Goal: Task Accomplishment & Management: Complete application form

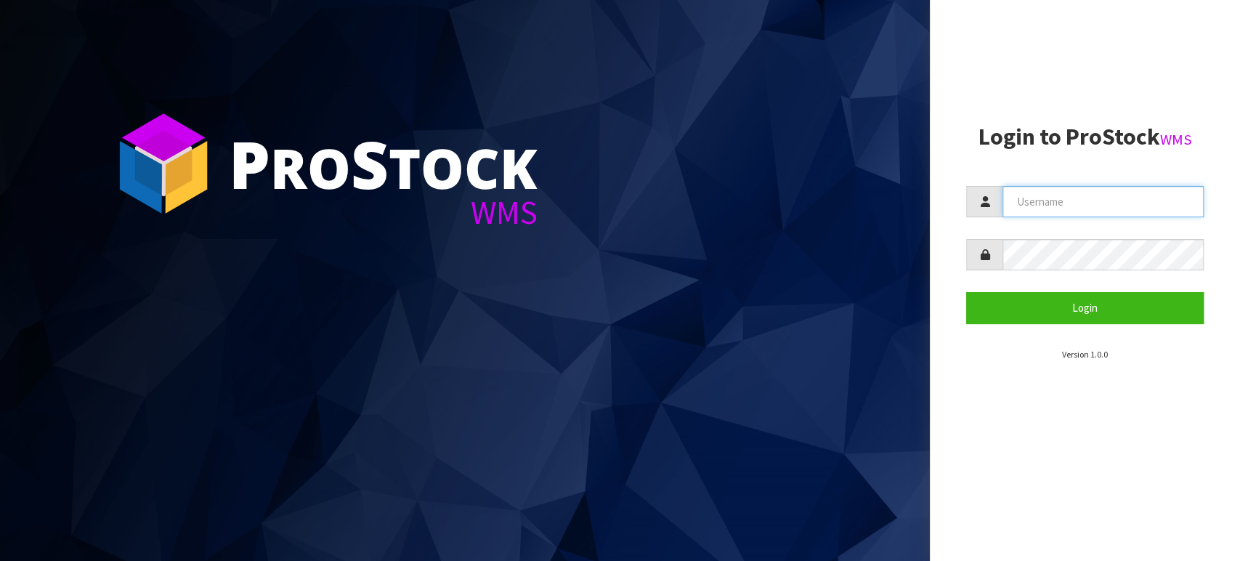
type input "TABLETENNIS"
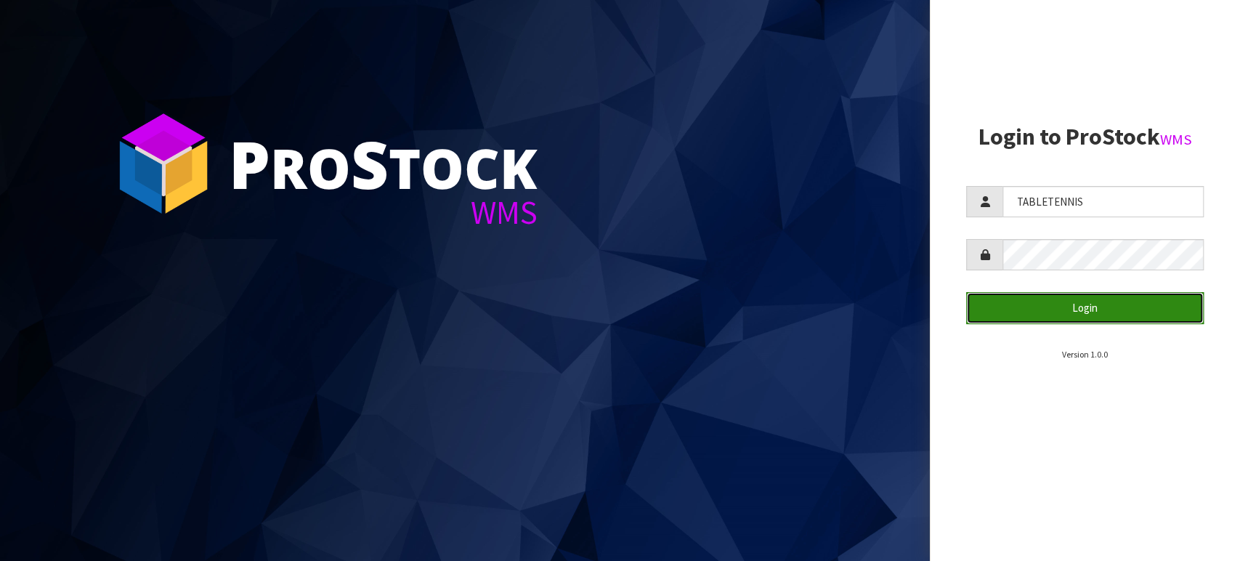
click at [1040, 306] on button "Login" at bounding box center [1084, 307] width 237 height 31
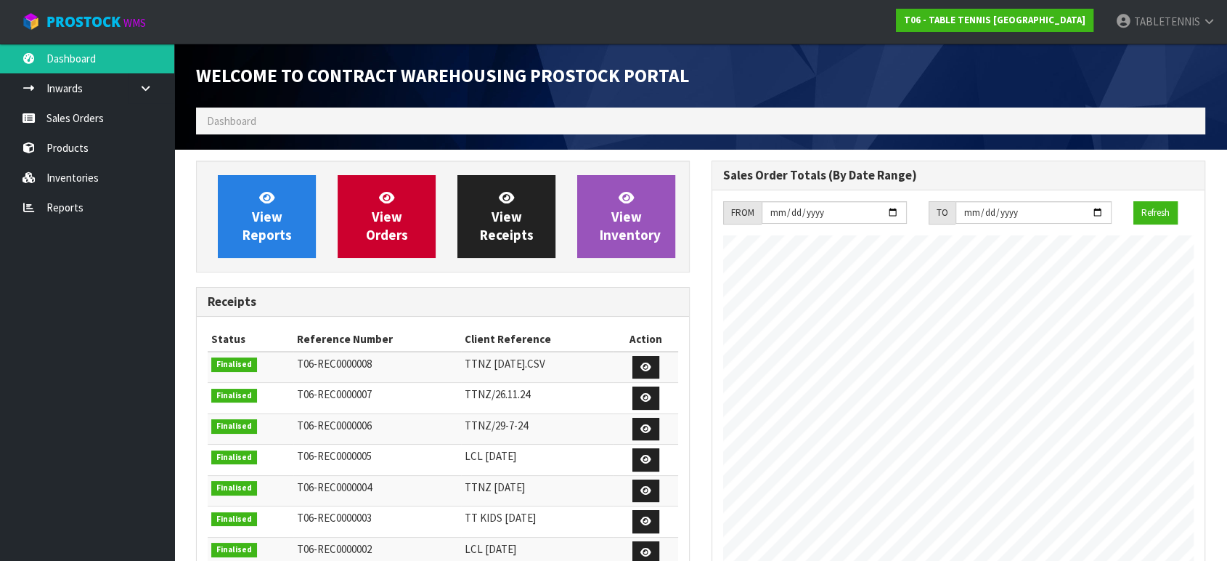
scroll to position [593, 515]
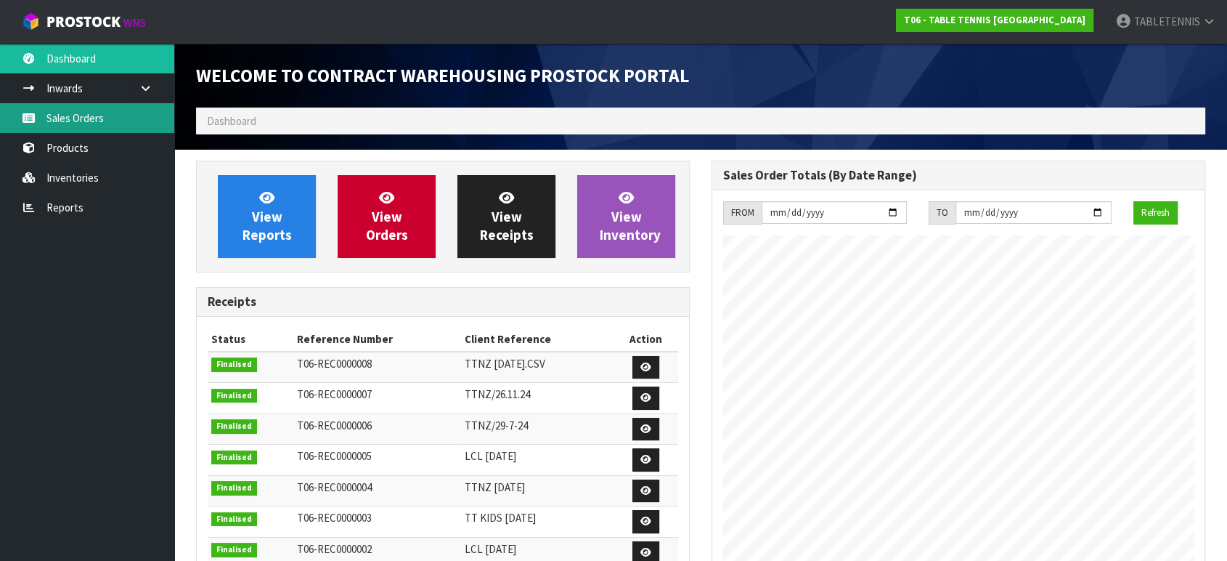
click at [68, 112] on link "Sales Orders" at bounding box center [87, 118] width 174 height 30
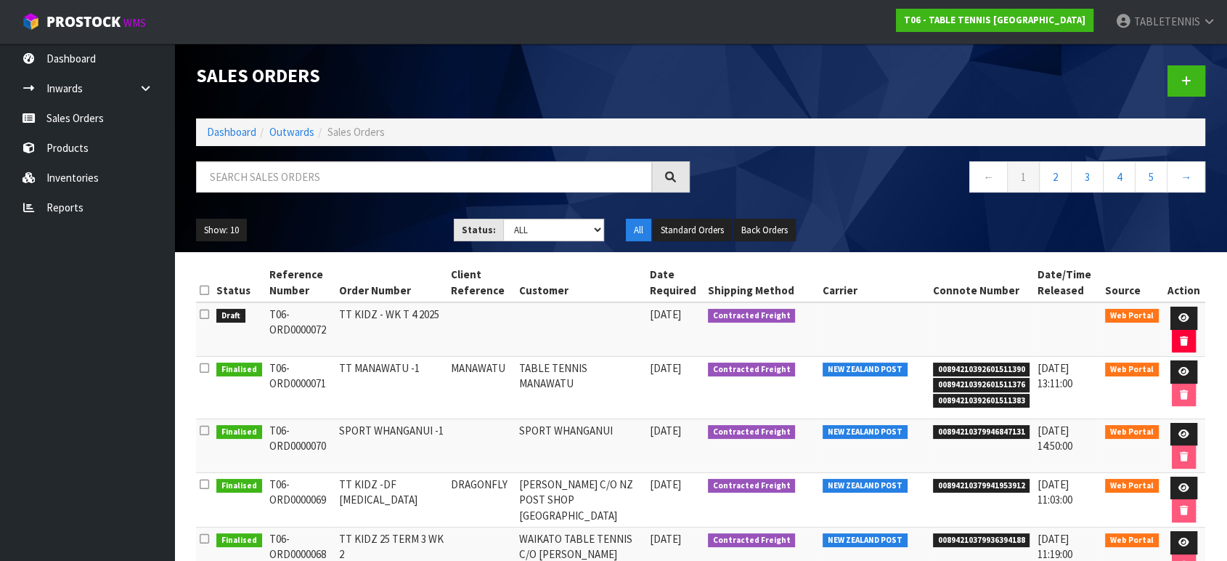
click at [859, 199] on div "← 1 2 3 4 5 →" at bounding box center [959, 184] width 516 height 46
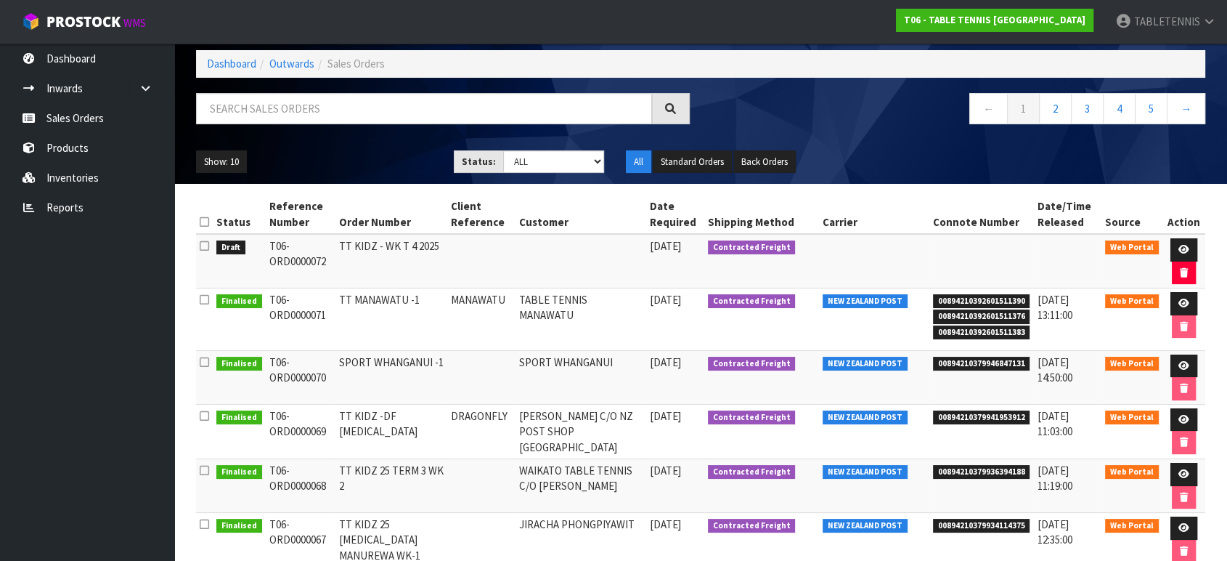
scroll to position [81, 0]
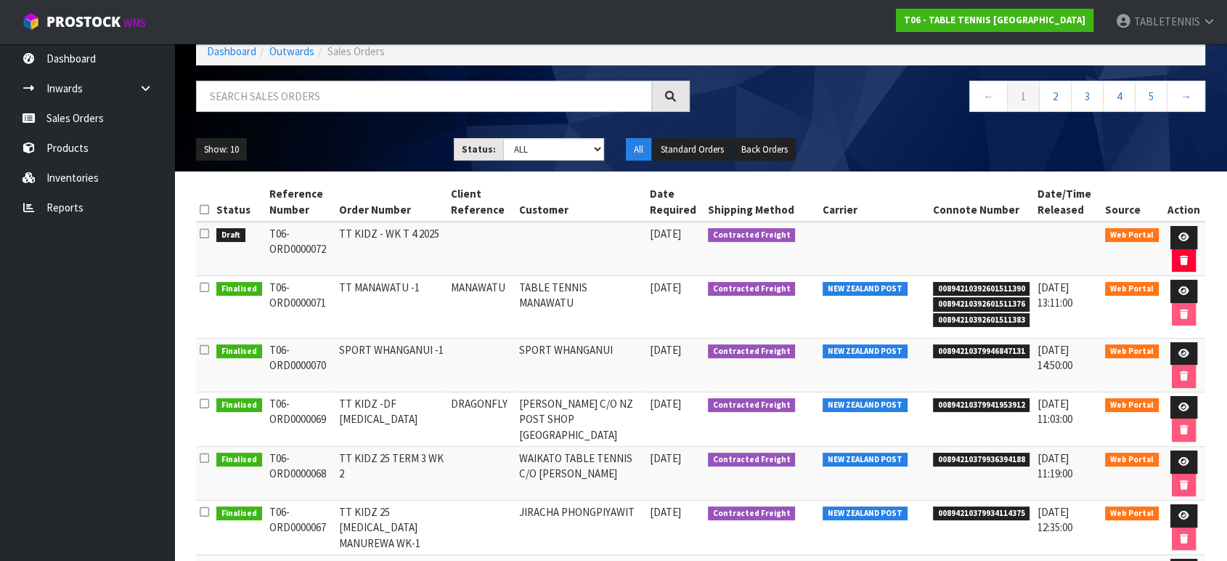
click at [959, 290] on span "00894210392601511390" at bounding box center [981, 289] width 97 height 15
click at [934, 286] on span "00894210392601511390" at bounding box center [981, 289] width 97 height 15
drag, startPoint x: 930, startPoint y: 288, endPoint x: 1031, endPoint y: 292, distance: 101.0
click at [1031, 292] on tr "Finalised T06-ORD0000071 TT MANAWATU -1 MANAWATU TABLE TENNIS MANAWATU 18/09/20…" at bounding box center [700, 307] width 1009 height 62
drag, startPoint x: 1017, startPoint y: 293, endPoint x: 998, endPoint y: 293, distance: 19.6
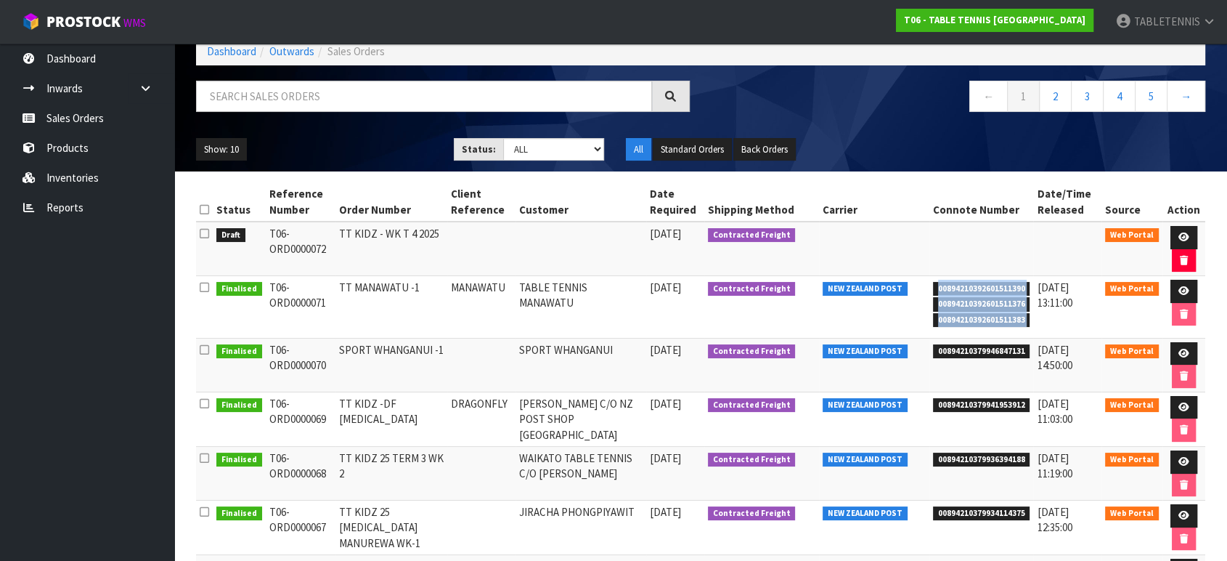
click at [1017, 295] on li "00894210392601511376" at bounding box center [981, 302] width 97 height 15
click at [993, 289] on span "00894210392601511390" at bounding box center [981, 289] width 97 height 15
drag, startPoint x: 941, startPoint y: 415, endPoint x: 1013, endPoint y: 300, distance: 136.0
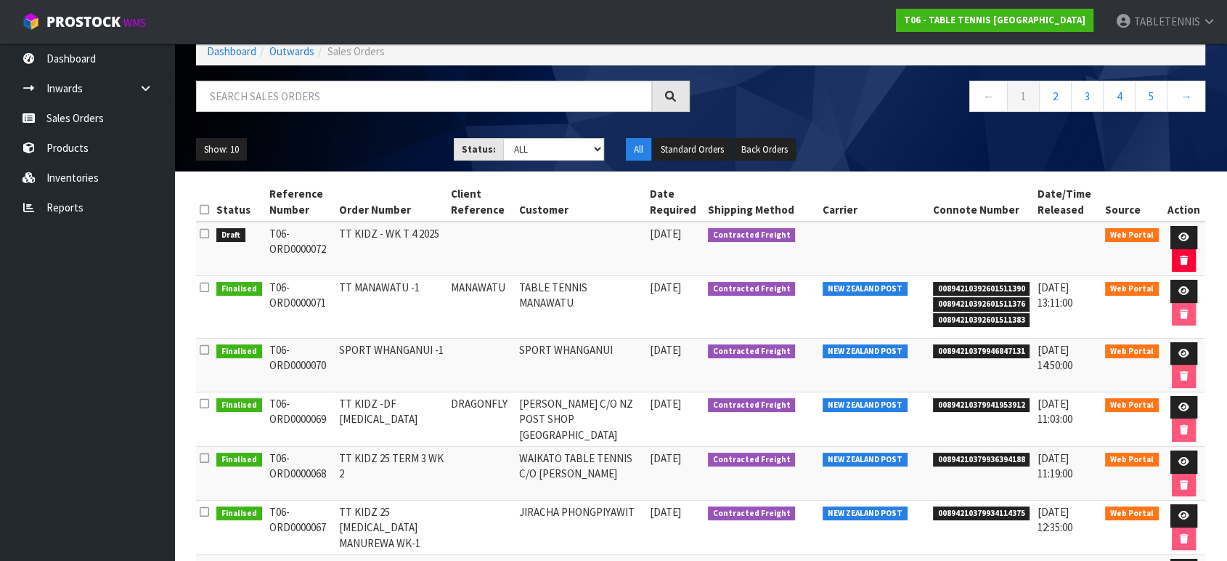
click at [944, 406] on td "00894210379941953912" at bounding box center [982, 418] width 105 height 54
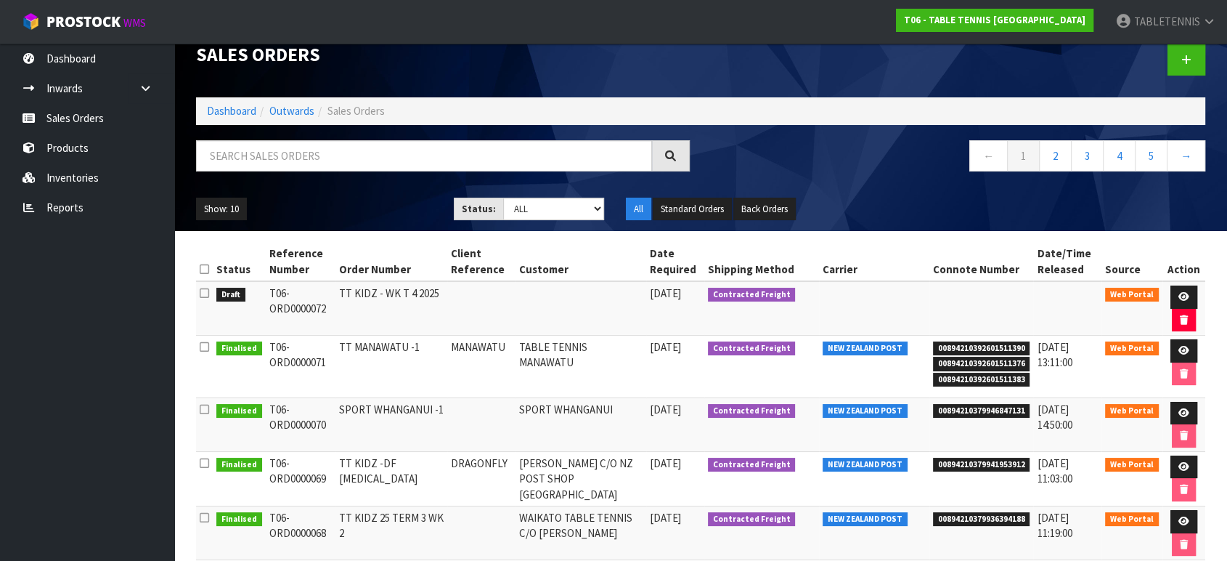
scroll to position [0, 0]
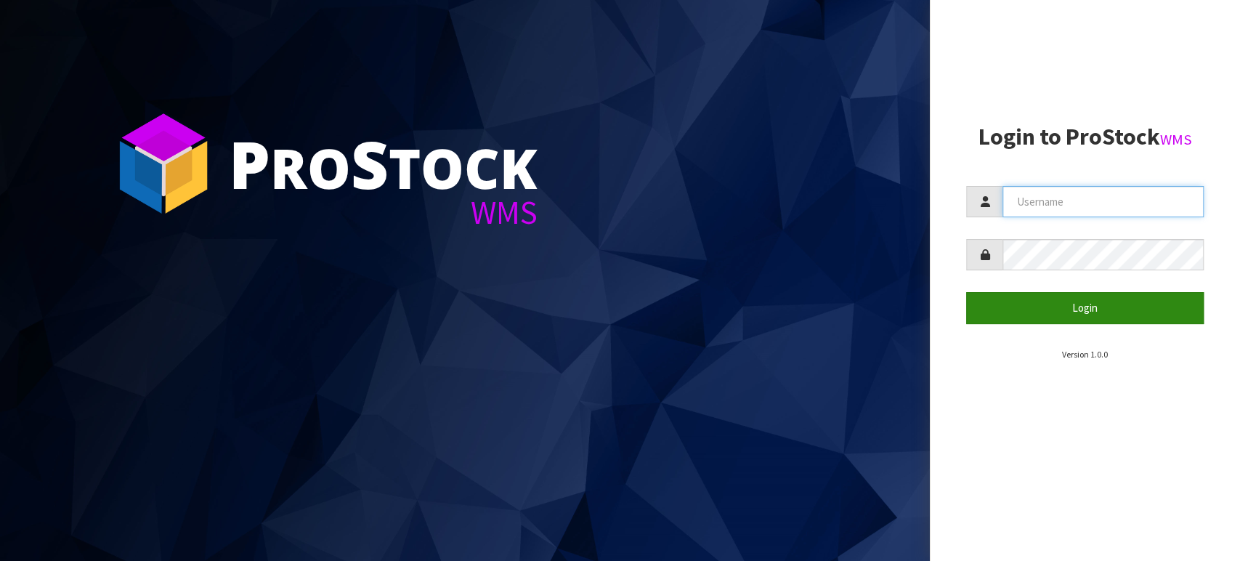
type input "TABLETENNIS"
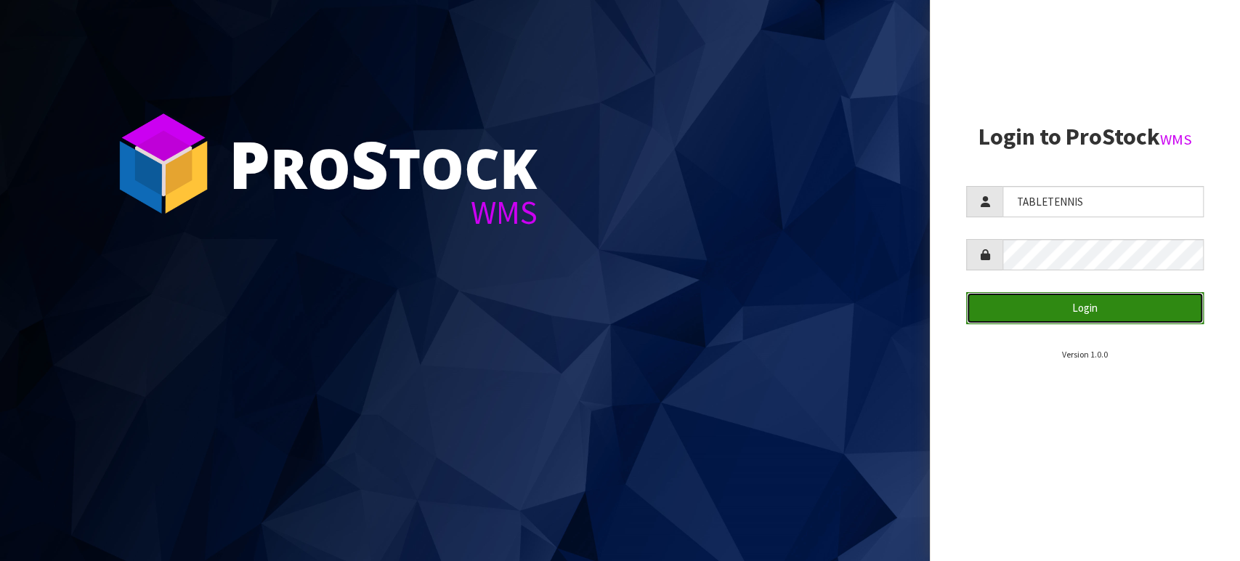
click at [992, 301] on button "Login" at bounding box center [1084, 307] width 237 height 31
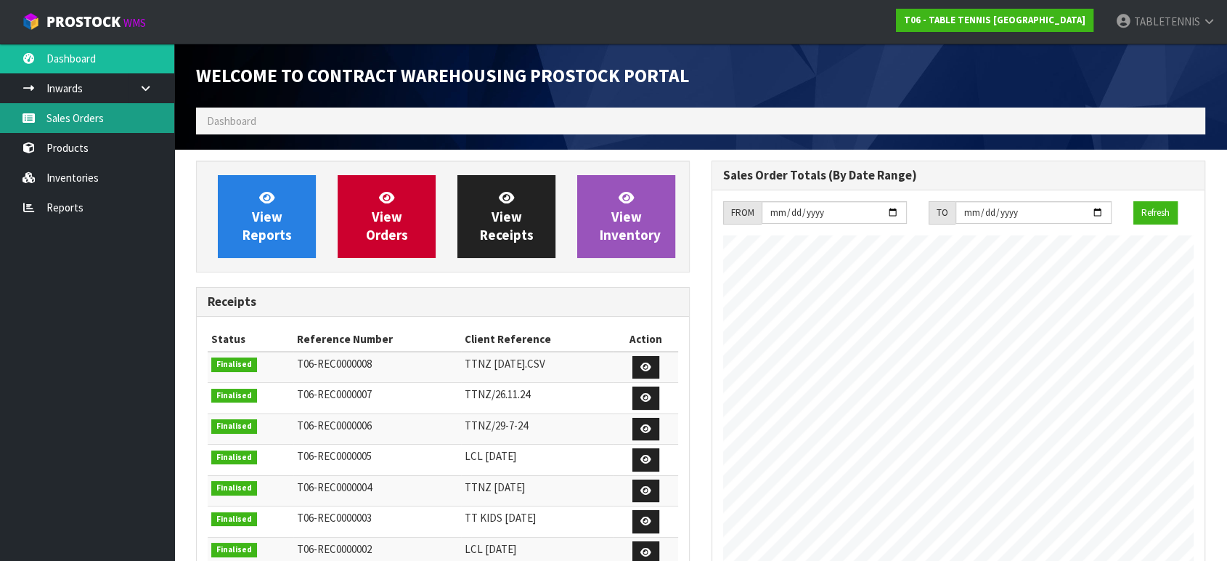
click at [70, 117] on link "Sales Orders" at bounding box center [87, 118] width 174 height 30
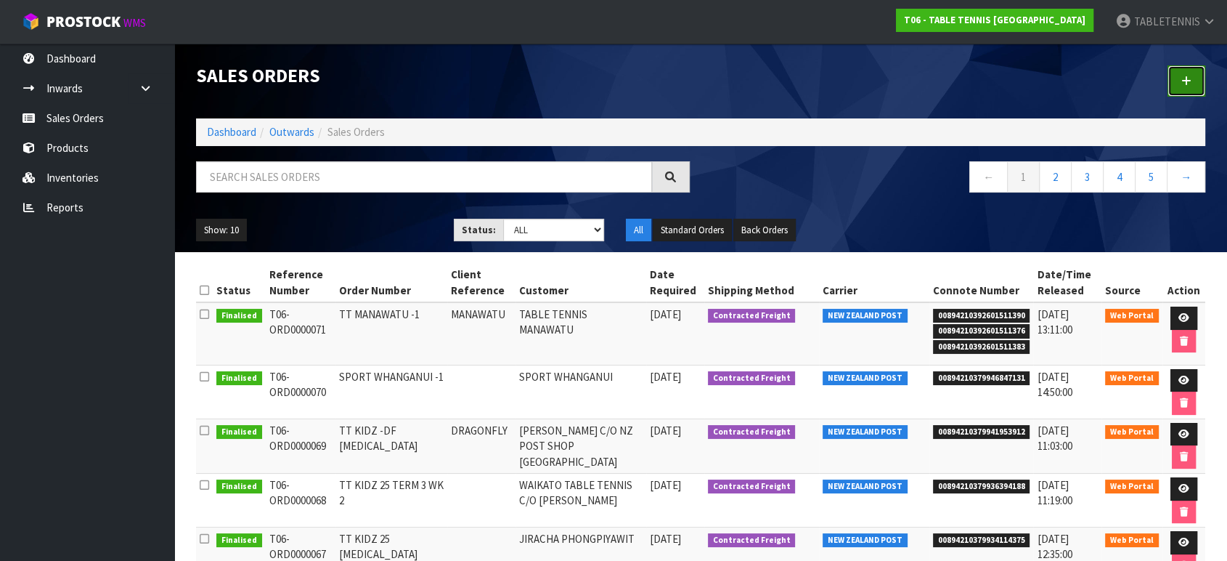
click at [1184, 74] on link at bounding box center [1187, 80] width 38 height 31
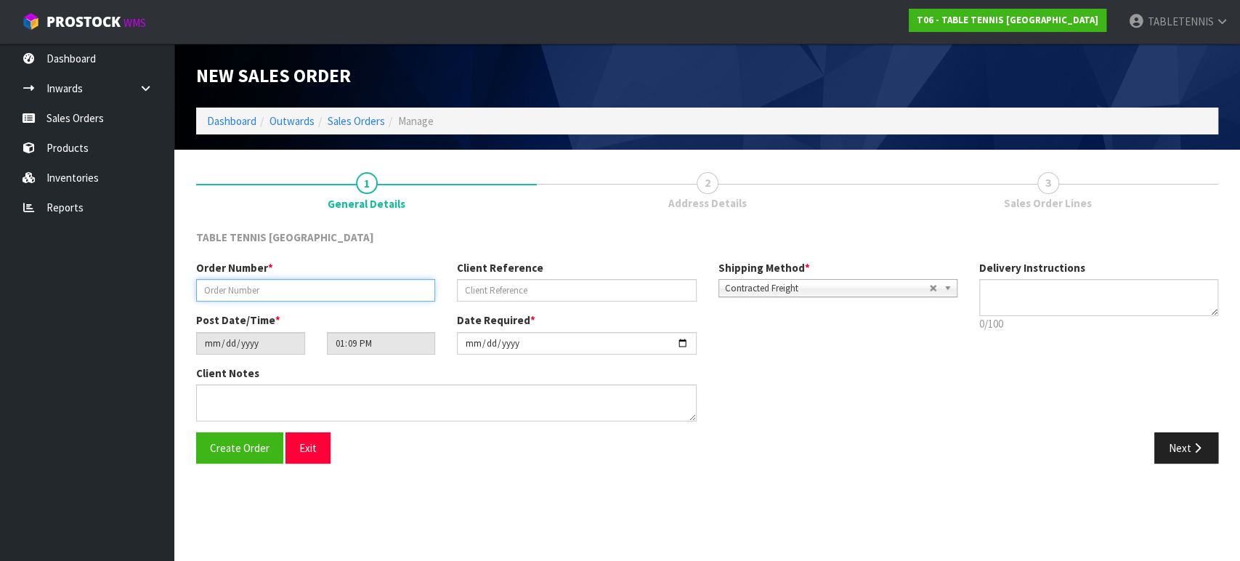
click at [408, 287] on input "text" at bounding box center [315, 290] width 239 height 23
type input "TT KIDZ - WK T 4 2025"
click at [862, 409] on div "Client Notes" at bounding box center [576, 398] width 783 height 67
click at [581, 349] on input "[DATE]" at bounding box center [576, 343] width 239 height 23
click at [686, 341] on input "[DATE]" at bounding box center [576, 343] width 239 height 23
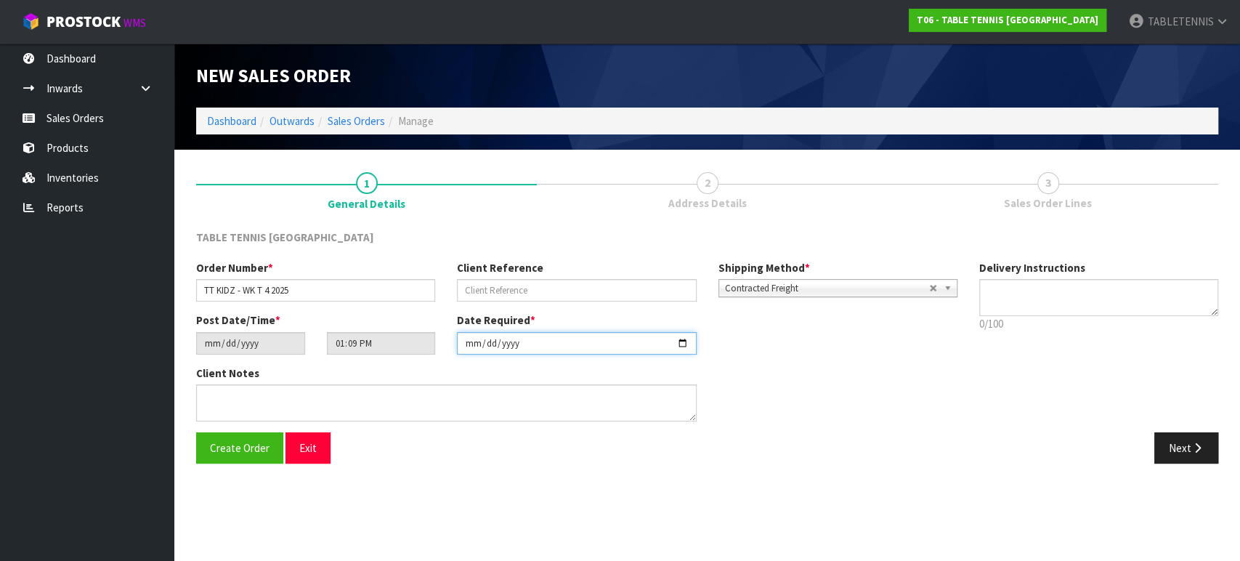
type input "[DATE]"
click at [238, 444] on span "Create Order" at bounding box center [240, 448] width 60 height 14
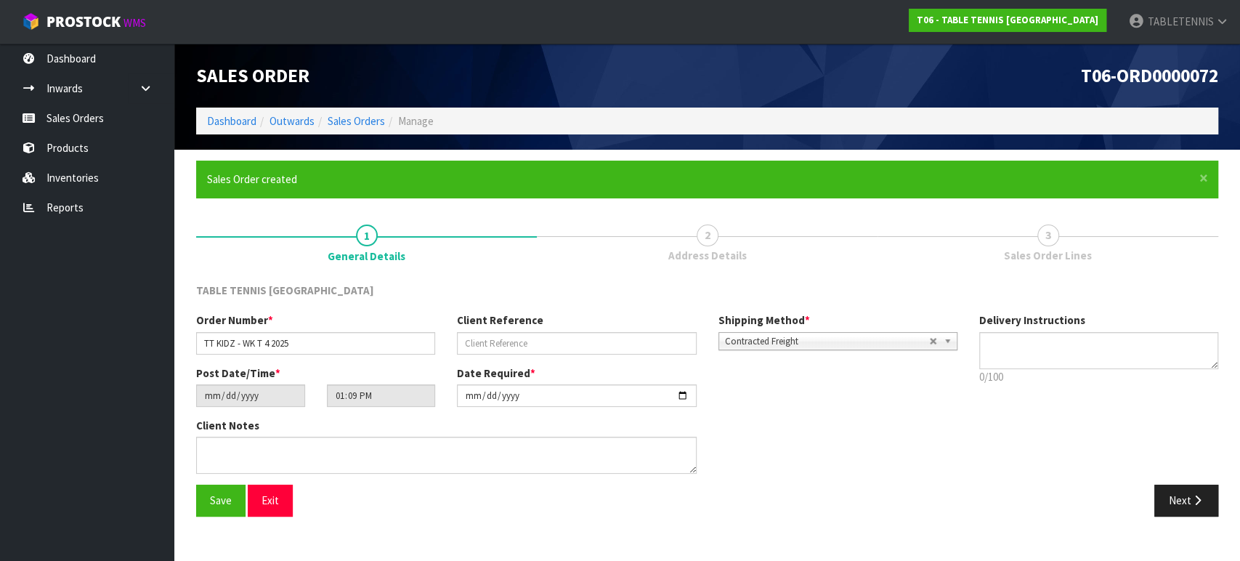
click at [972, 464] on div "Order Number * TT KIDZ - WK T 4 2025 Client Reference Shipping Method * Pickup …" at bounding box center [707, 398] width 1044 height 172
click at [1194, 489] on button "Next" at bounding box center [1186, 499] width 64 height 31
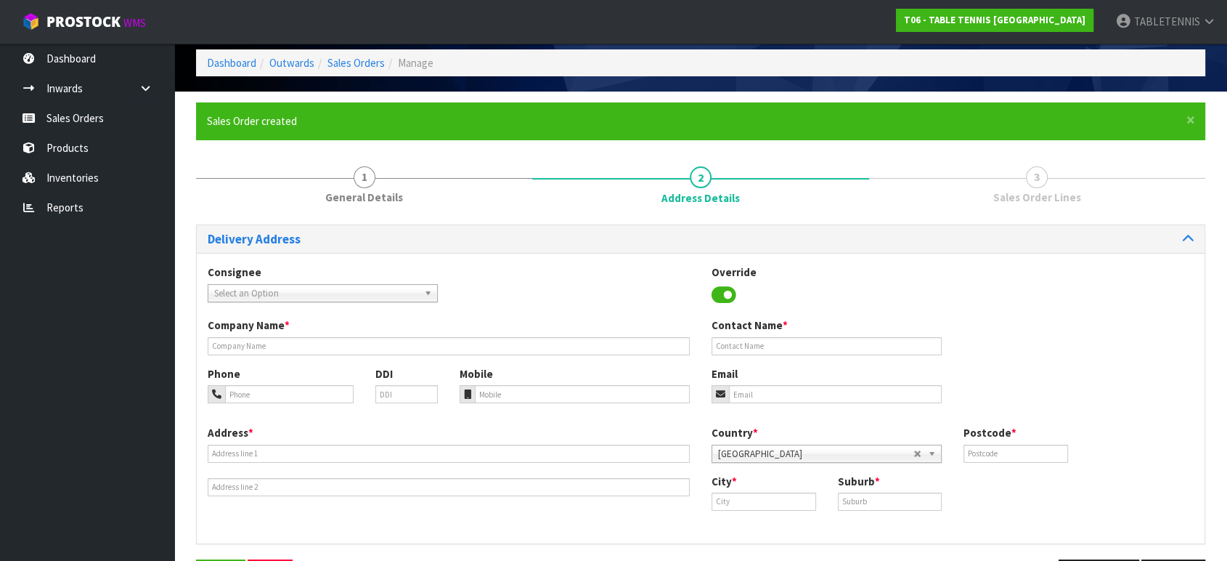
scroll to position [81, 0]
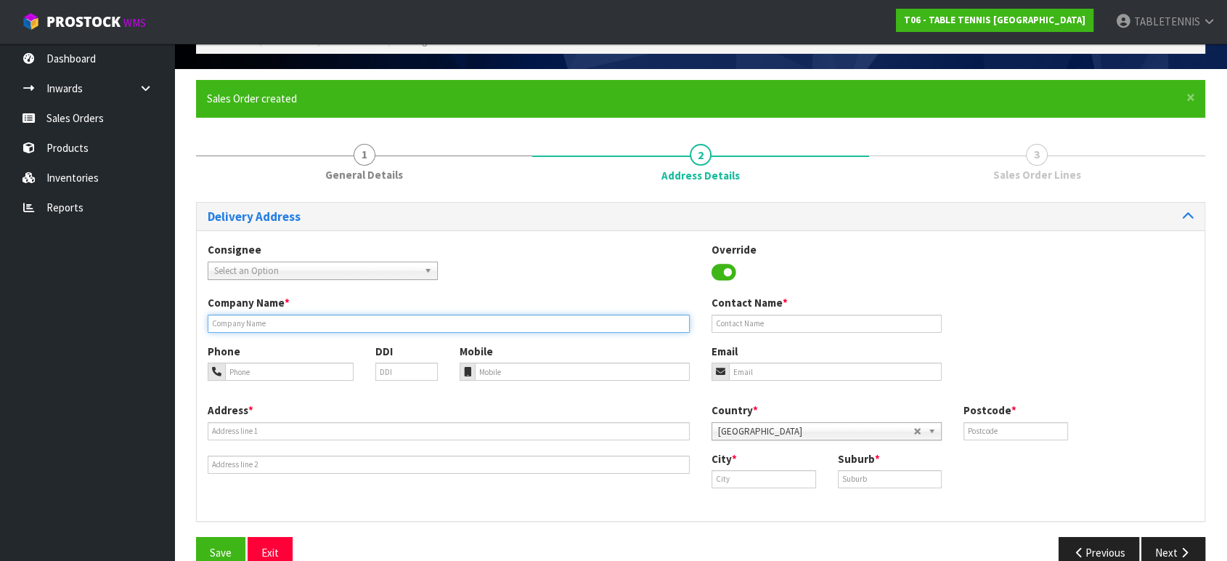
click at [476, 318] on input "text" at bounding box center [449, 323] width 482 height 18
type input "WAIKATO TABLE TENNIS C/O [PERSON_NAME]"
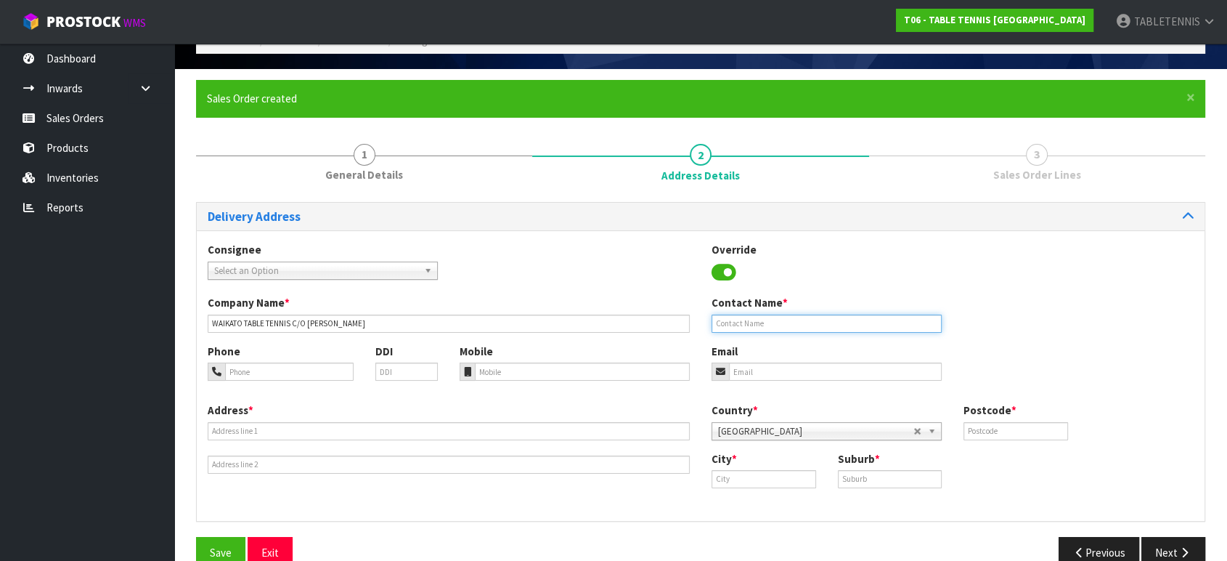
type input "[PERSON_NAME]"
type input "[EMAIL_ADDRESS][DOMAIN_NAME]"
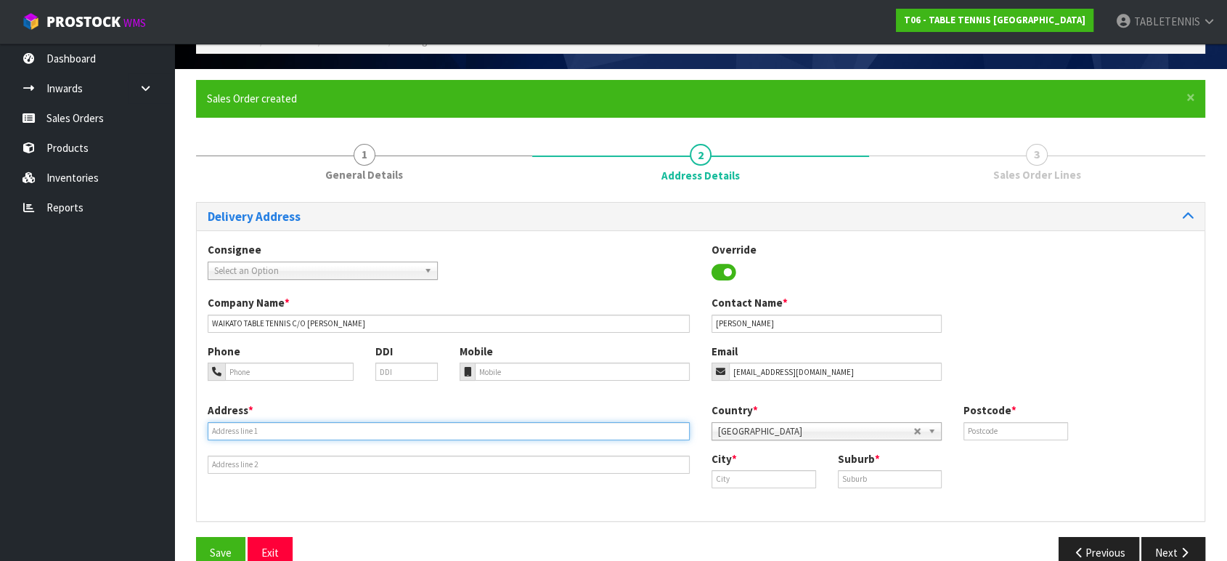
type input "[STREET_ADDRESS]"
type input "3210"
click at [861, 293] on div "Consignee 000001.BAY MECHANICS - BAY MECHANICS 000001A - BRAKE & TRANSMISSION N…" at bounding box center [701, 268] width 1008 height 53
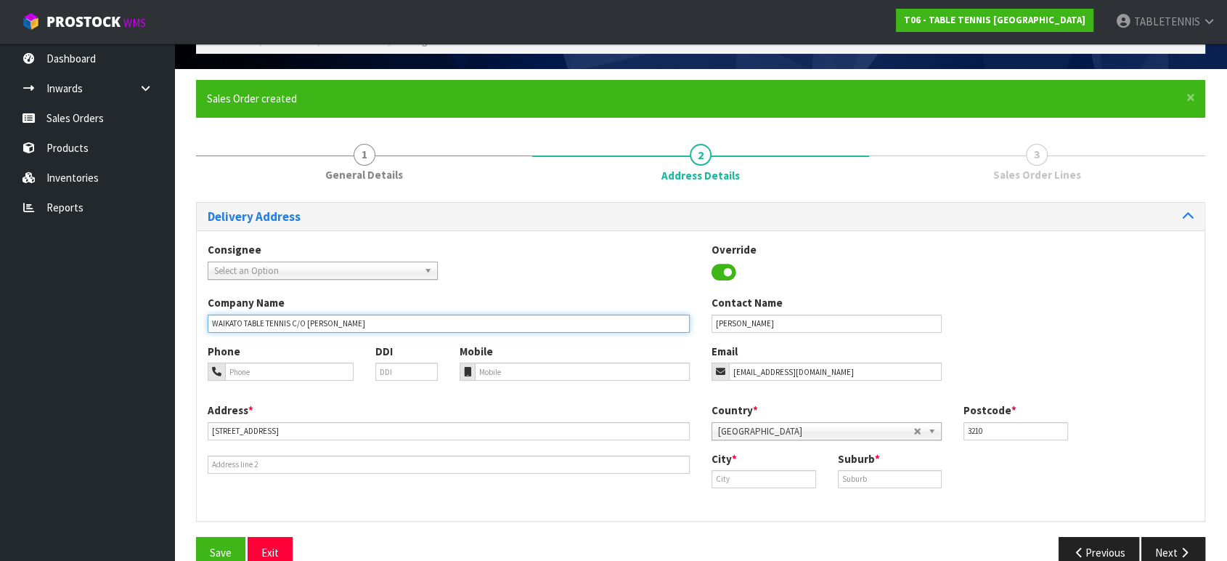
click at [471, 330] on input "WAIKATO TABLE TENNIS C/O [PERSON_NAME]" at bounding box center [449, 323] width 482 height 18
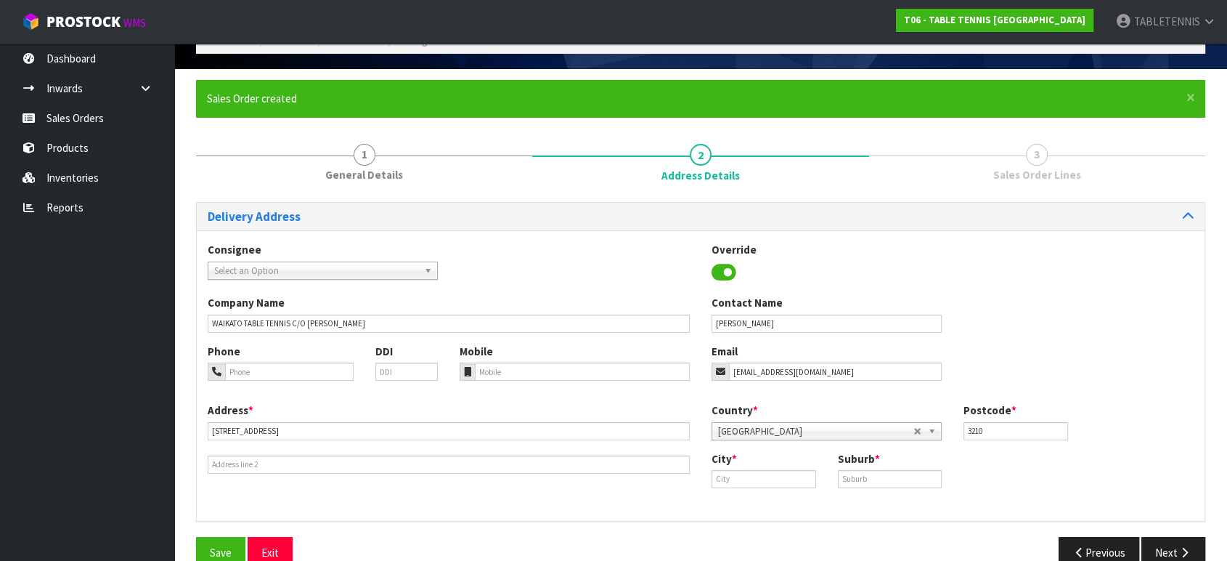
click at [552, 275] on div "Consignee 000001.BAY MECHANICS - BAY MECHANICS 000001A - BRAKE & TRANSMISSION N…" at bounding box center [701, 268] width 1008 height 53
click at [857, 368] on input "[EMAIL_ADDRESS][DOMAIN_NAME]" at bounding box center [835, 371] width 213 height 18
click at [739, 479] on input "text" at bounding box center [764, 479] width 105 height 18
click at [894, 474] on input "text" at bounding box center [890, 479] width 105 height 18
click at [1089, 301] on div "Company Name WAIKATO TABLE TENNIS C/O [PERSON_NAME] Contact Name [PERSON_NAME]" at bounding box center [701, 319] width 1008 height 48
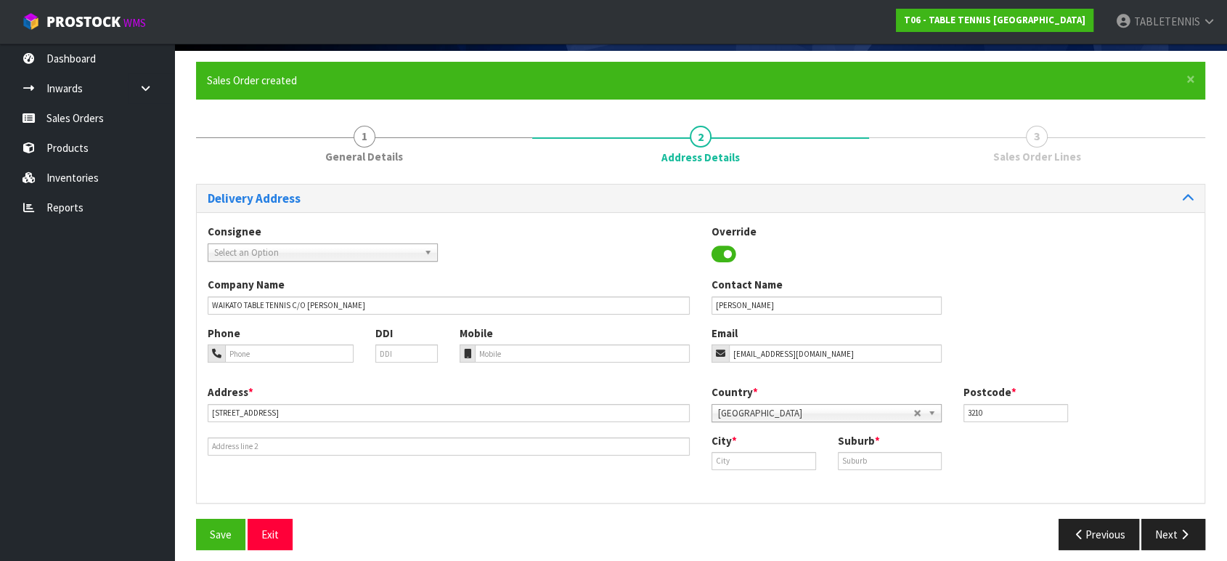
scroll to position [109, 0]
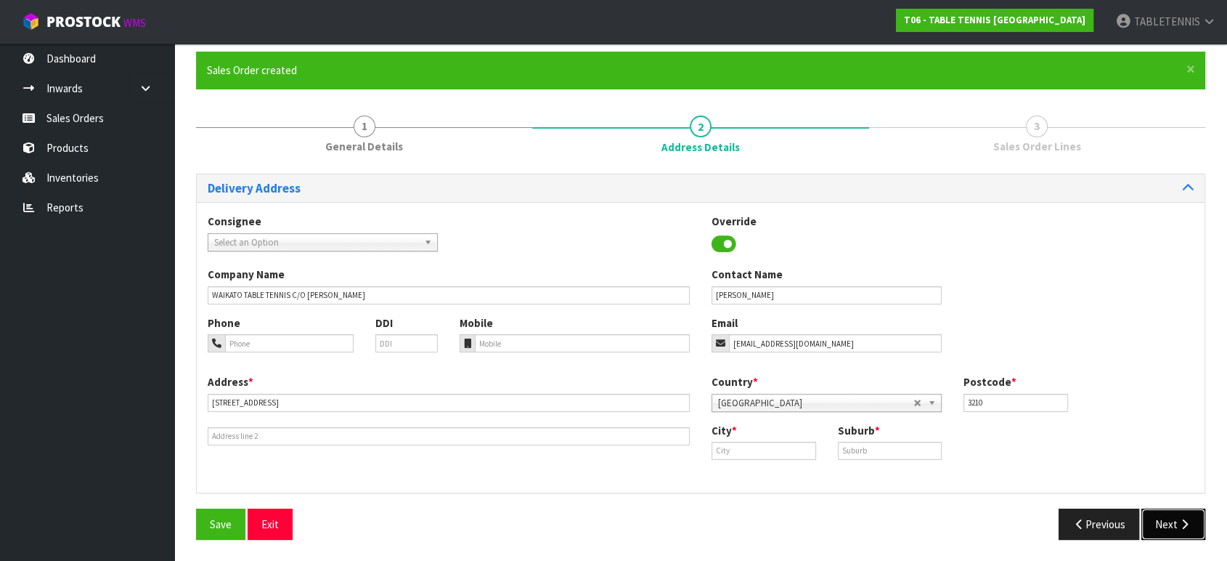
click at [1173, 519] on button "Next" at bounding box center [1174, 523] width 64 height 31
click at [794, 446] on input "text" at bounding box center [764, 451] width 105 height 18
click at [745, 444] on input "text" at bounding box center [764, 451] width 105 height 18
click at [751, 463] on div "City * Suburb *" at bounding box center [953, 447] width 504 height 48
click at [760, 456] on input "text" at bounding box center [764, 451] width 105 height 18
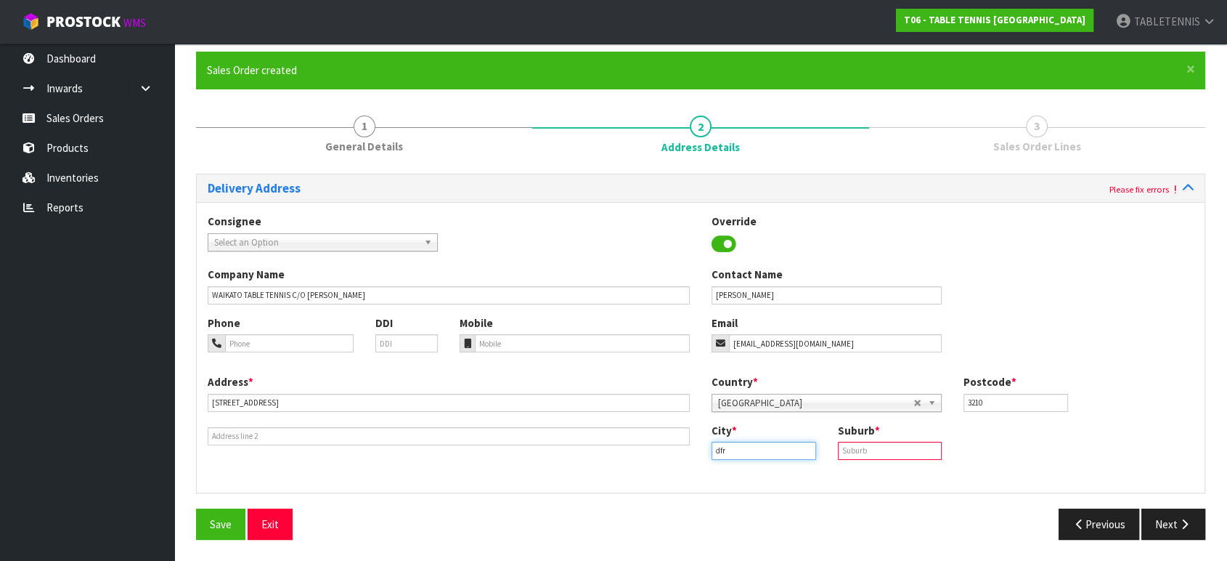
click at [784, 453] on input "dfr" at bounding box center [764, 451] width 105 height 18
type input "dfr"
click at [806, 477] on div "Address * [STREET_ADDRESS] Country * [GEOGRAPHIC_DATA] [GEOGRAPHIC_DATA] [GEOGR…" at bounding box center [701, 427] width 1008 height 107
click at [780, 450] on input "dfr" at bounding box center [764, 451] width 105 height 18
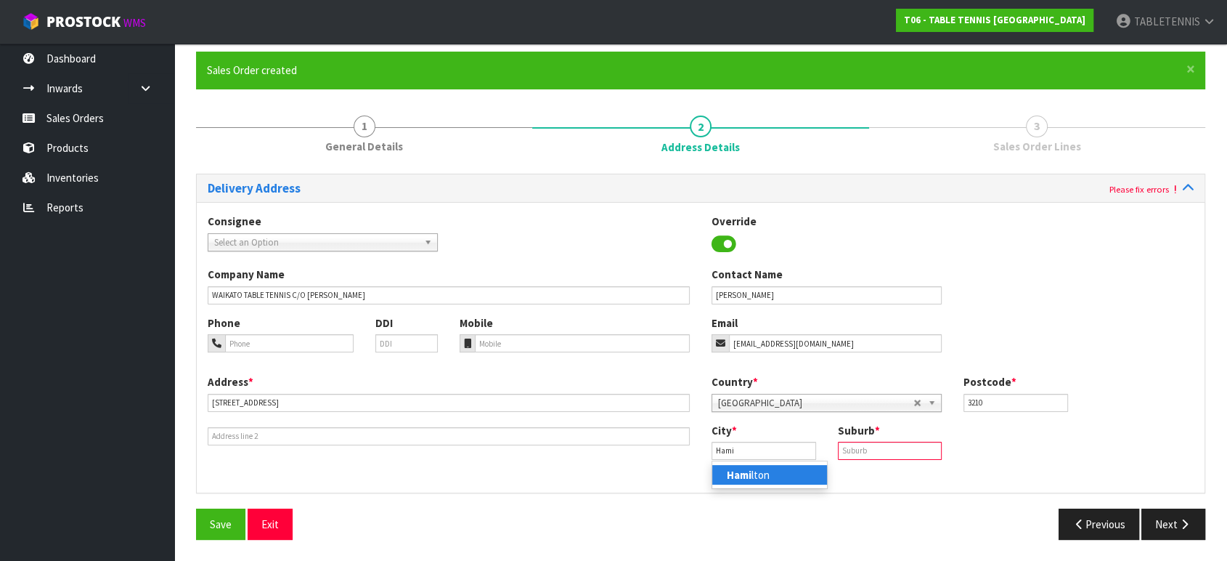
click at [770, 475] on link "Hami lton" at bounding box center [769, 475] width 115 height 20
type input "[PERSON_NAME]"
click at [886, 451] on input "text" at bounding box center [890, 451] width 105 height 18
type input "ROTOTUNA NORTH"
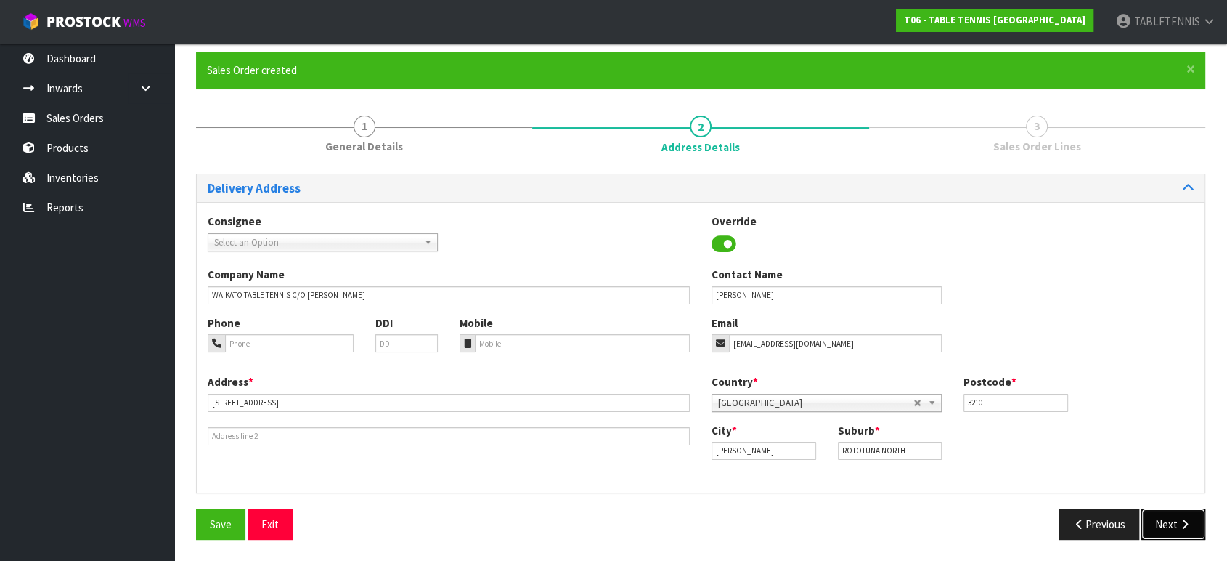
click at [1164, 523] on button "Next" at bounding box center [1174, 523] width 64 height 31
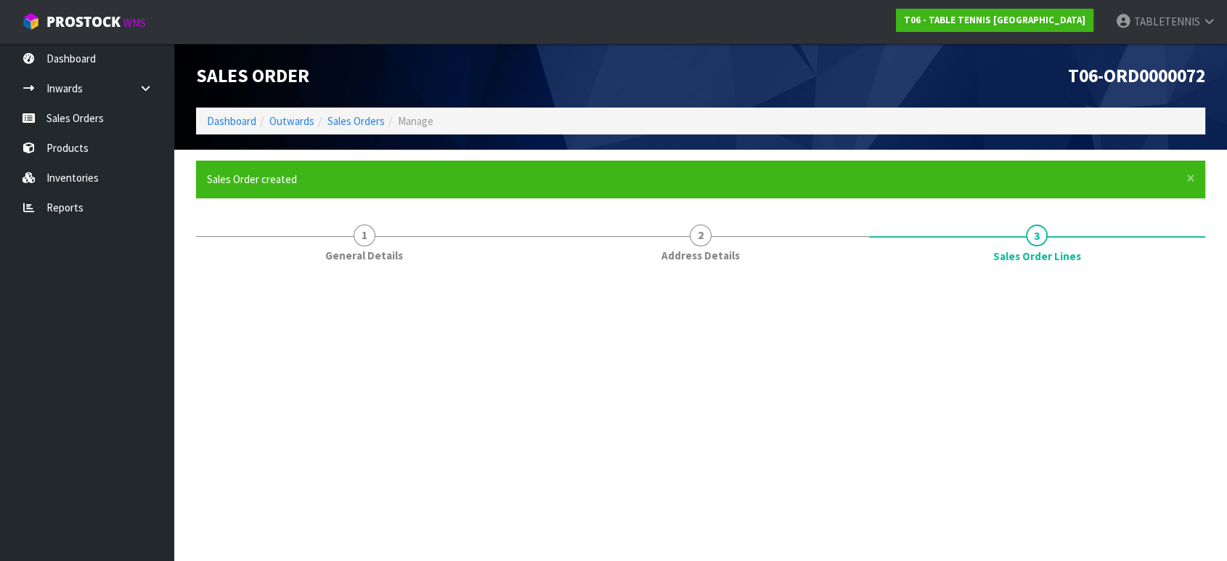
scroll to position [0, 0]
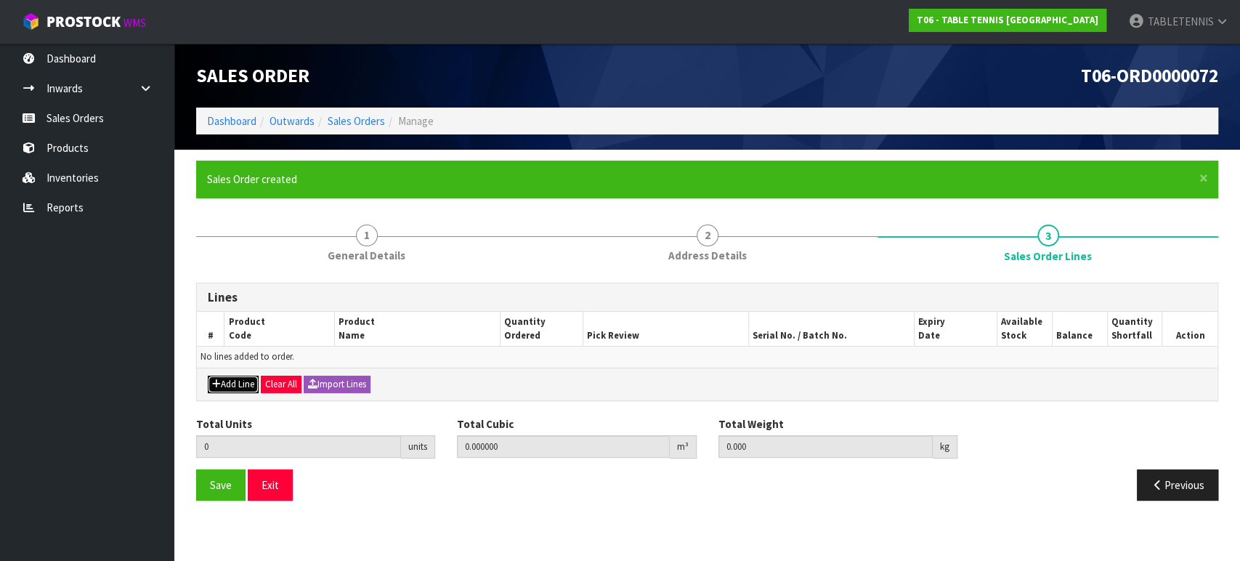
click at [238, 382] on button "Add Line" at bounding box center [233, 383] width 51 height 17
type input "0"
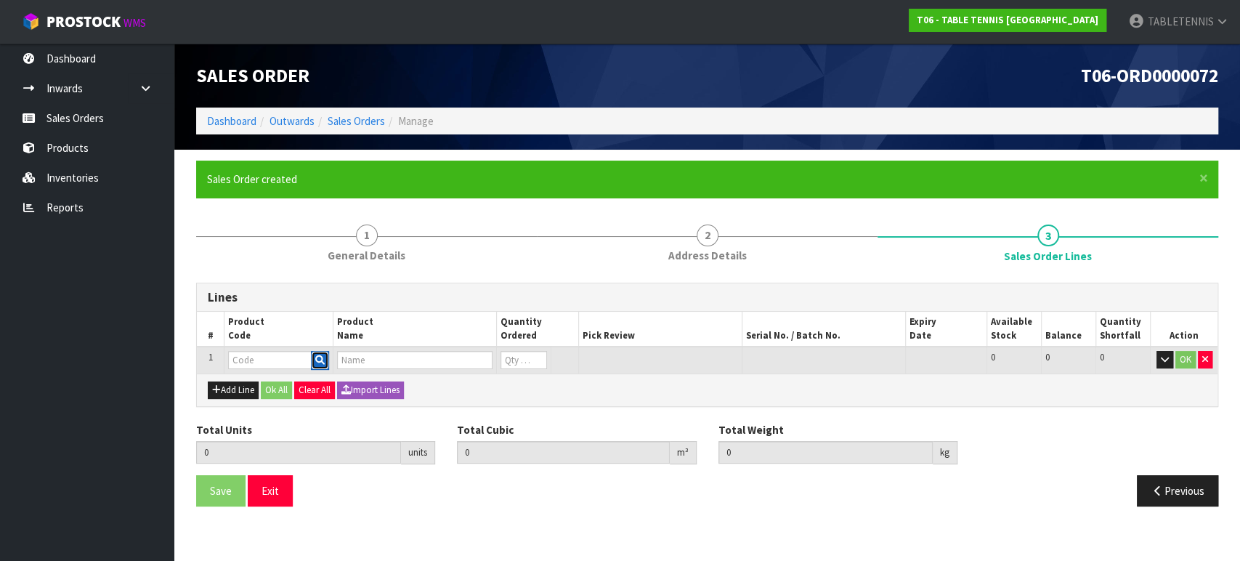
click at [317, 358] on icon "button" at bounding box center [319, 359] width 9 height 9
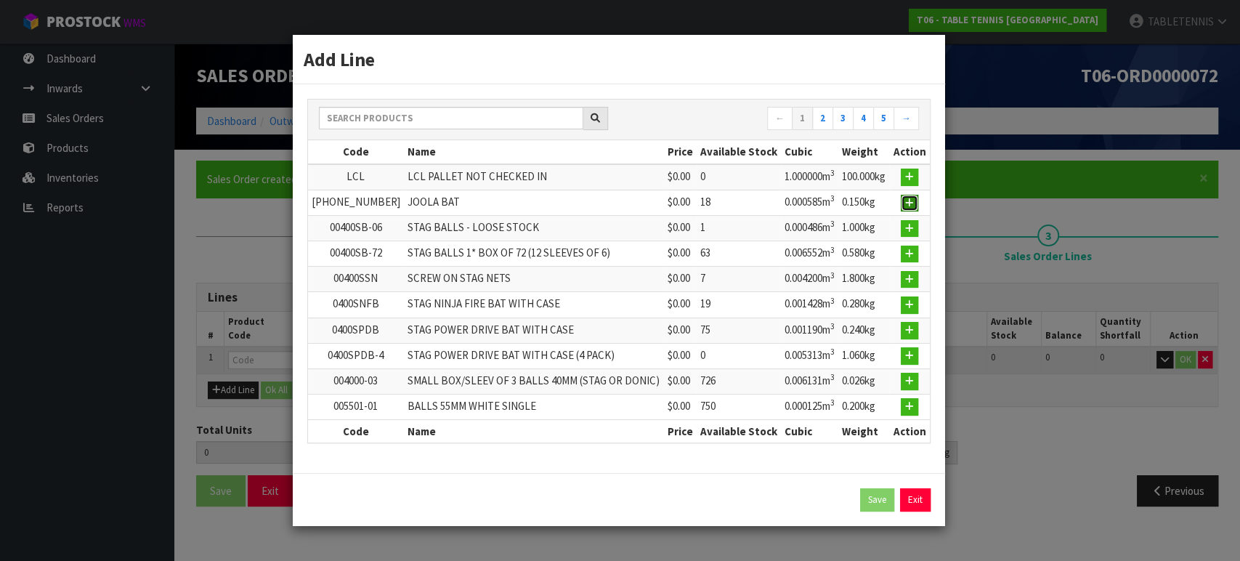
click at [900, 202] on button "button" at bounding box center [908, 203] width 17 height 17
type input "0.000000"
type input "0.000"
type input "[PHONE_NUMBER]"
type input "JOOLA BAT"
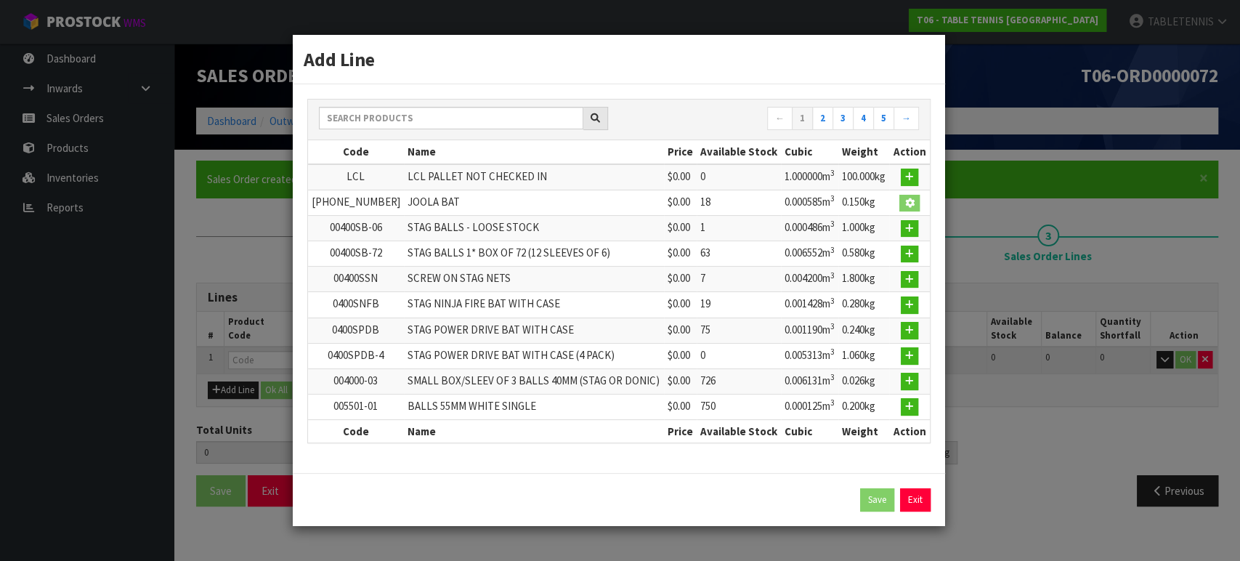
type input "0"
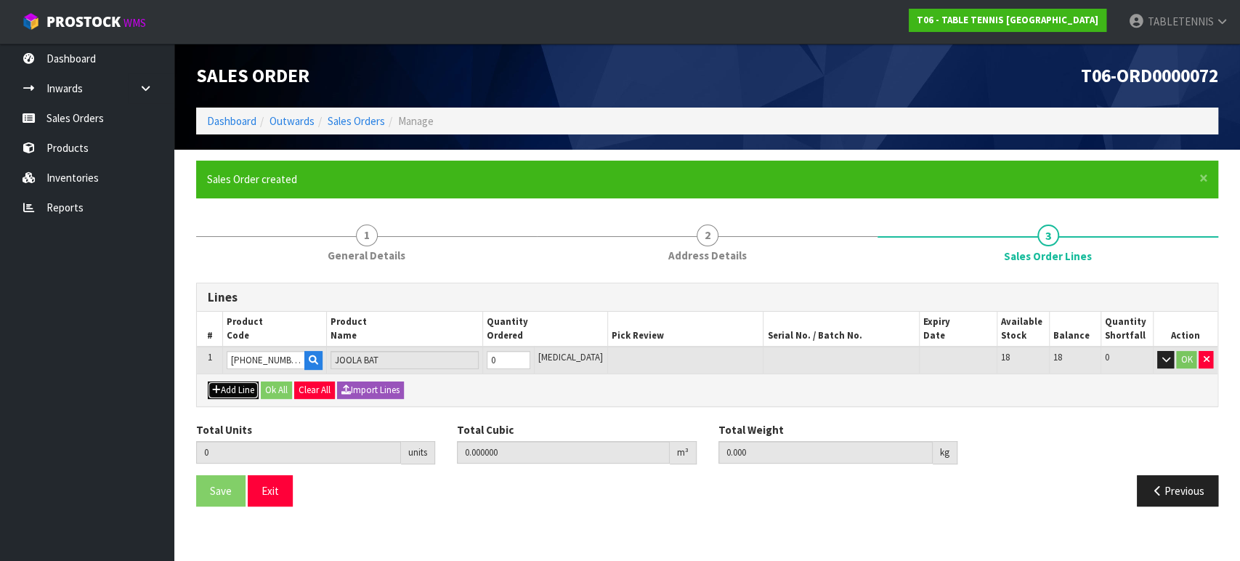
click at [251, 385] on button "Add Line" at bounding box center [233, 389] width 51 height 17
type input "0"
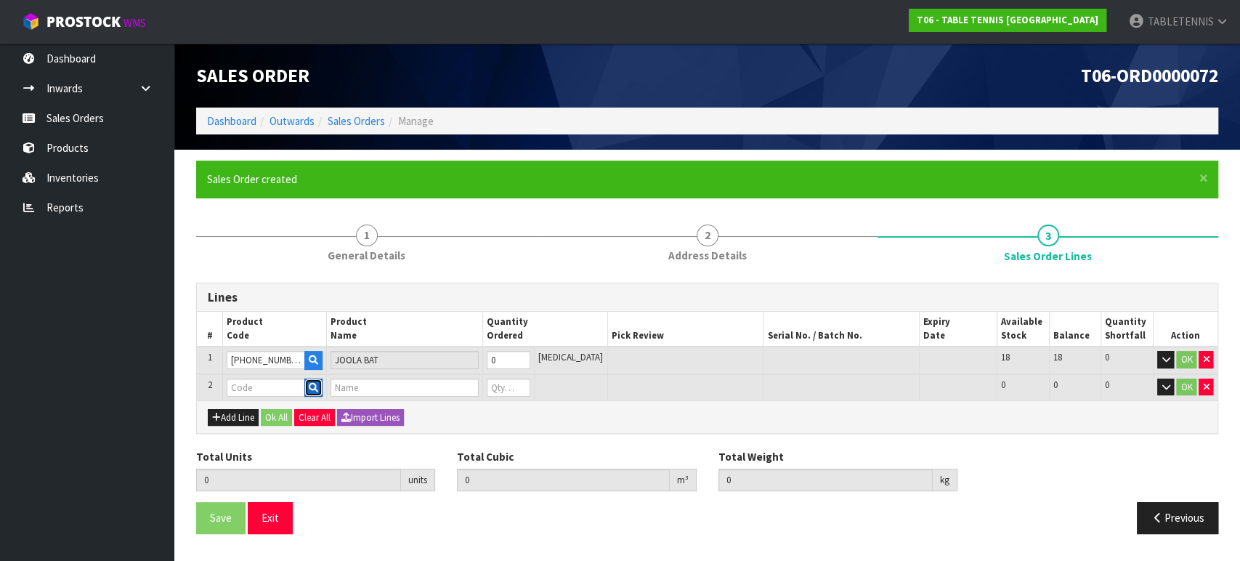
click at [318, 383] on icon "button" at bounding box center [313, 387] width 9 height 9
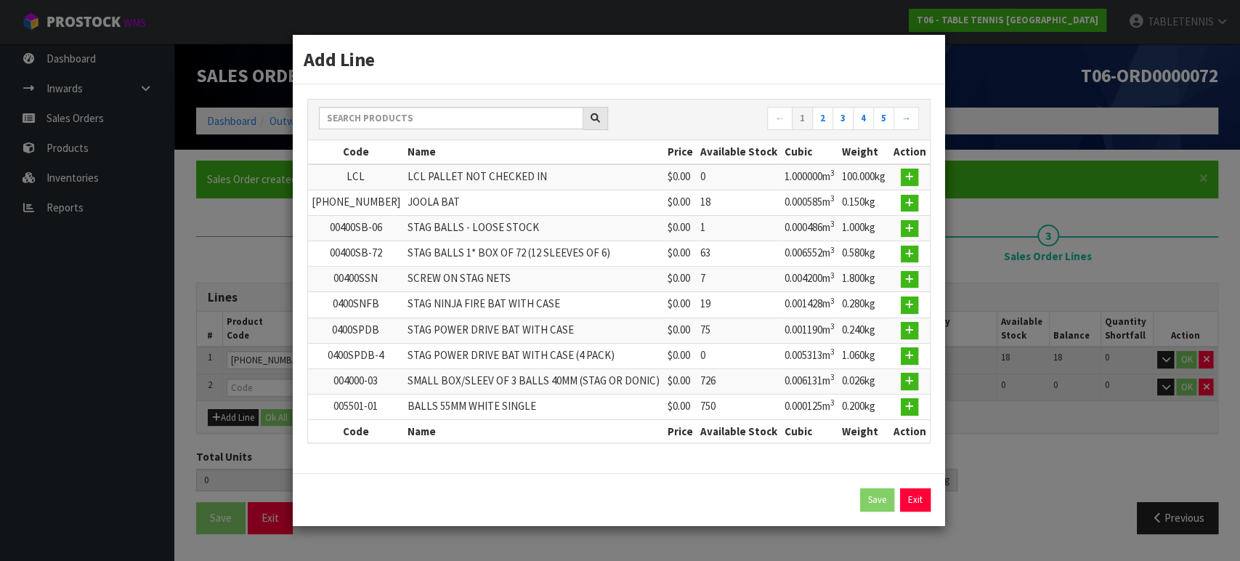
click at [422, 250] on td "STAG BALLS 1* BOX OF 72 (12 SLEEVES OF 6)" at bounding box center [534, 253] width 260 height 25
drag, startPoint x: 318, startPoint y: 377, endPoint x: 383, endPoint y: 379, distance: 64.7
click at [383, 379] on tr "004000-03 SMALL BOX/SLEEV OF 3 BALLS 40MM (STAG OR DONIC) $0.00 726 0.006131m 3…" at bounding box center [619, 380] width 622 height 25
copy tr "004000-03 S"
click at [908, 380] on icon "button" at bounding box center [909, 380] width 9 height 9
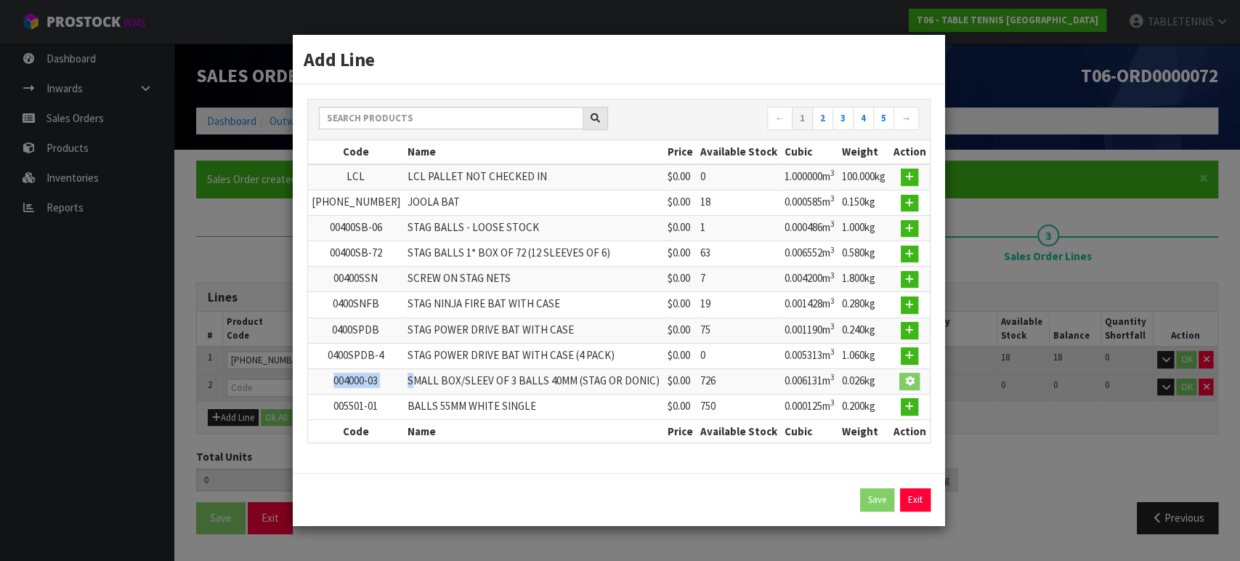
type input "0.000000"
type input "0.000"
type input "004000-03"
type input "SMALL BOX/SLEEV OF 3 BALLS 40MM (STAG OR DONIC)"
type input "0"
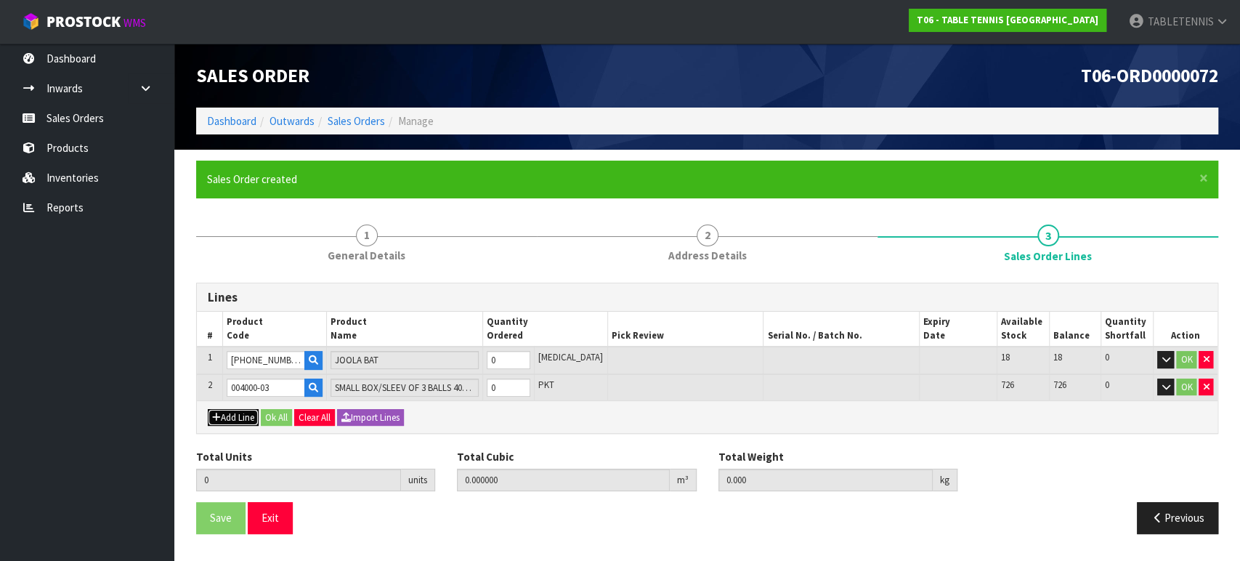
click at [238, 414] on button "Add Line" at bounding box center [233, 417] width 51 height 17
type input "0"
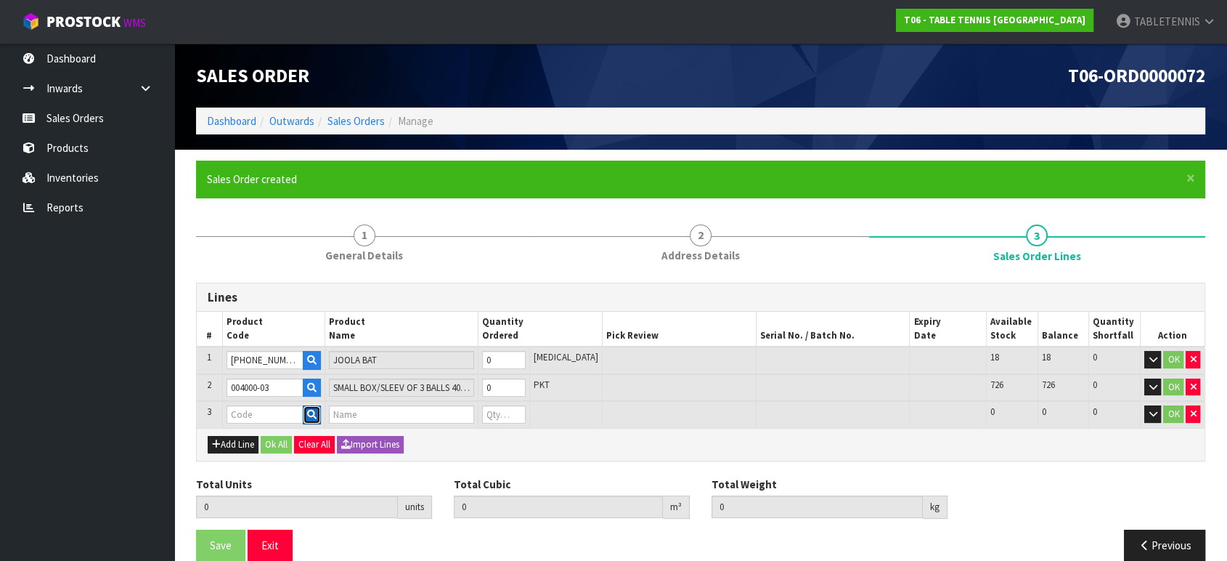
click at [317, 412] on icon "button" at bounding box center [311, 414] width 9 height 9
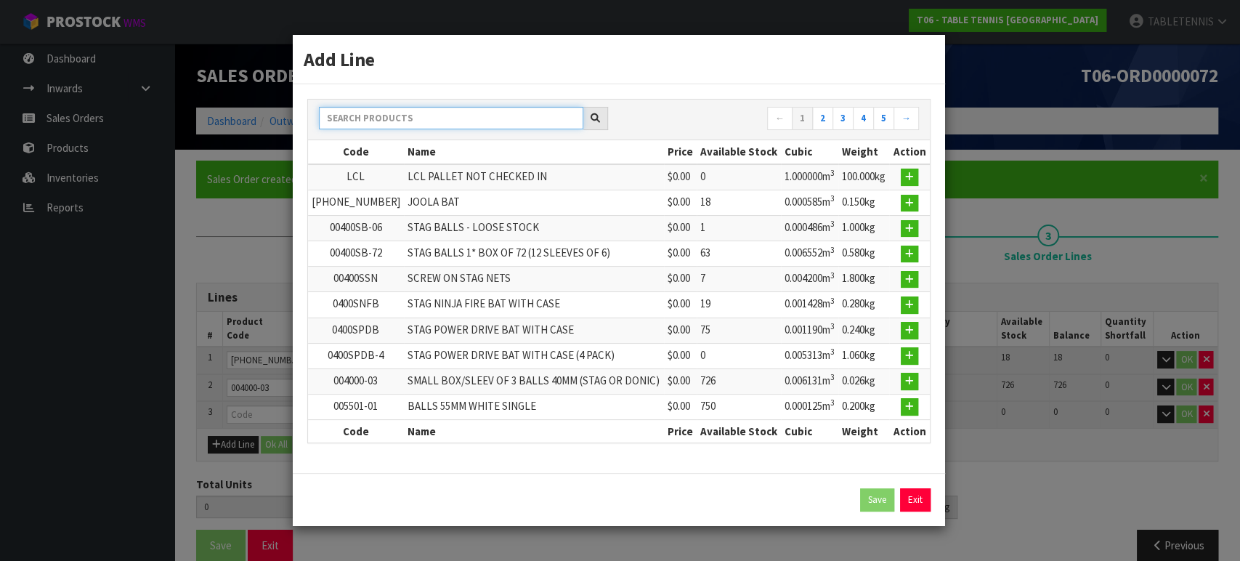
click at [438, 126] on input "text" at bounding box center [451, 118] width 264 height 23
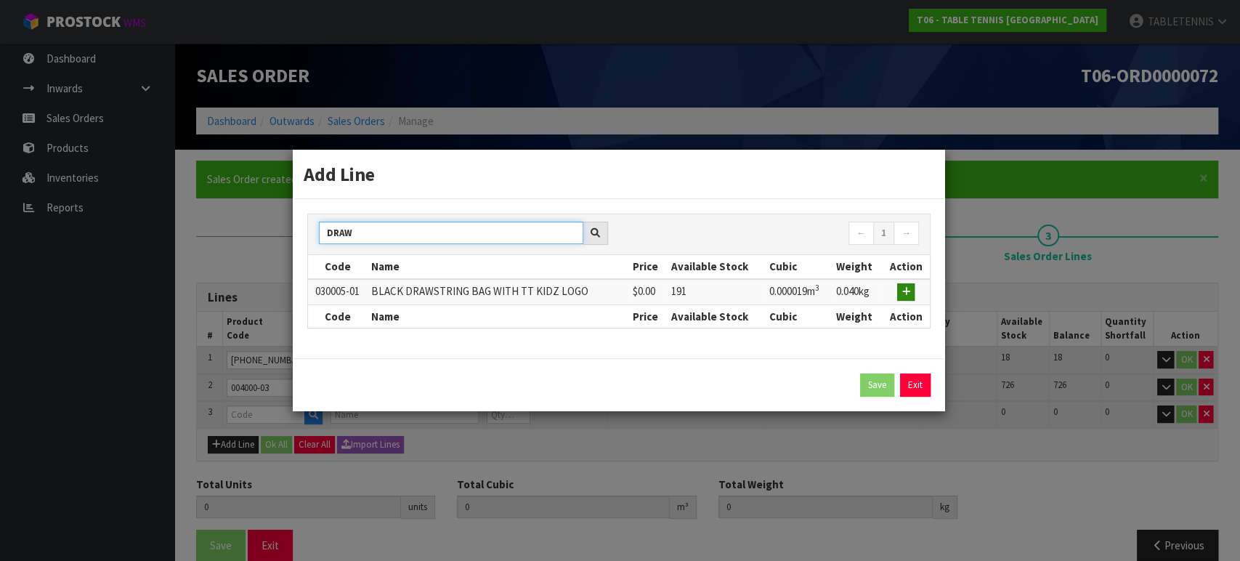
type input "DRAW"
click at [906, 289] on icon "button" at bounding box center [905, 291] width 9 height 9
type input "0.000000"
type input "0.000"
type input "030005-01"
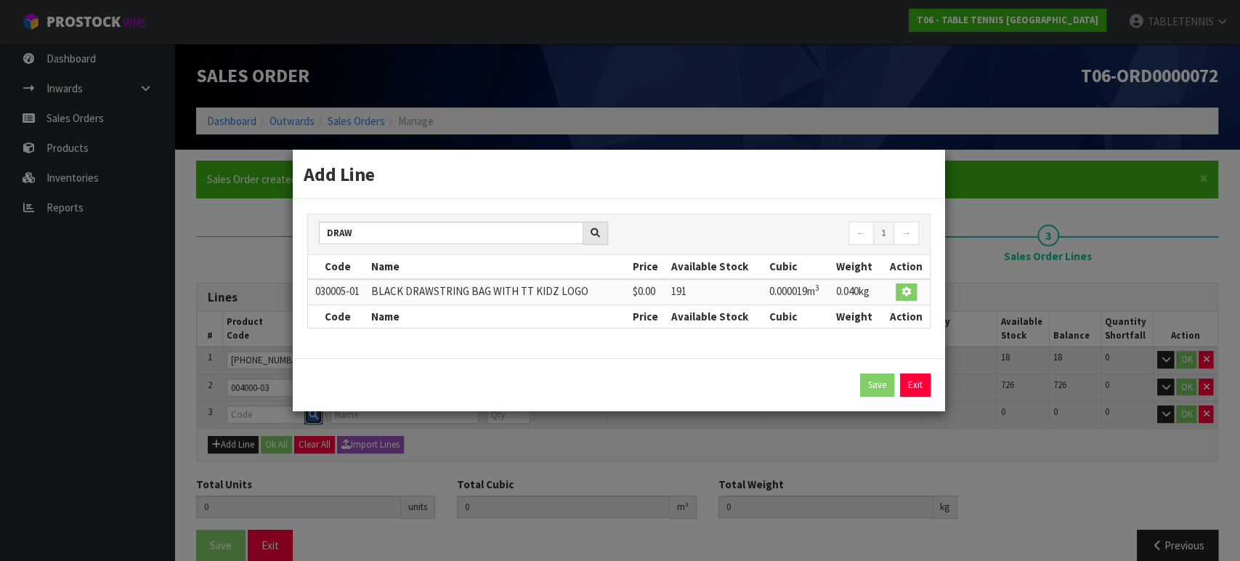
type input "BLACK DRAWSTRING BAG WITH TT KIDZ LOGO"
type input "0"
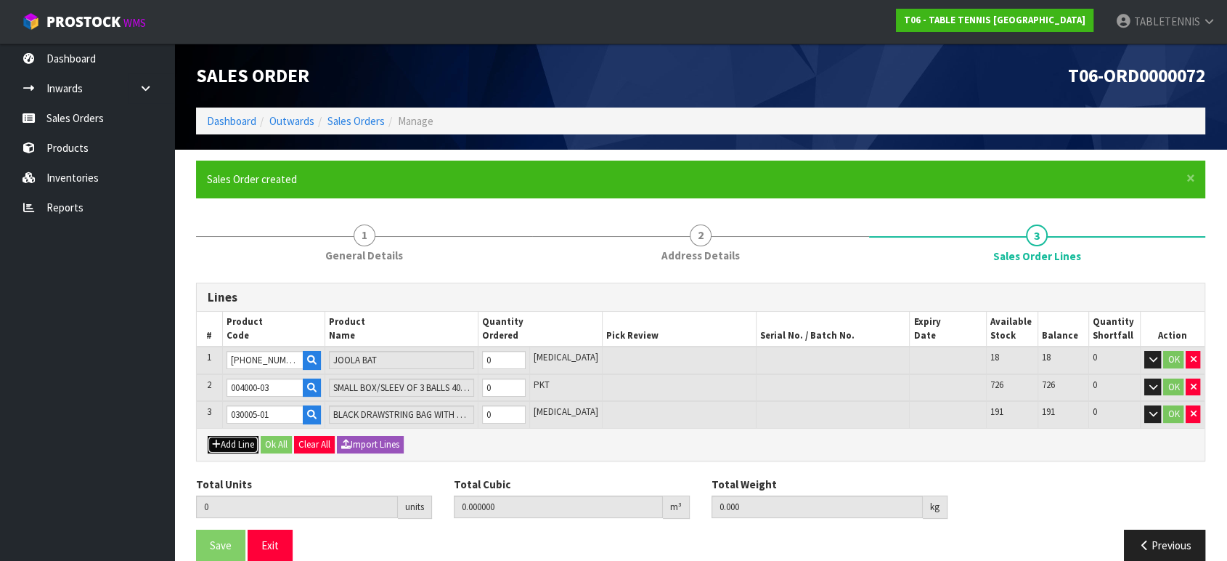
click at [244, 440] on button "Add Line" at bounding box center [233, 444] width 51 height 17
type input "0"
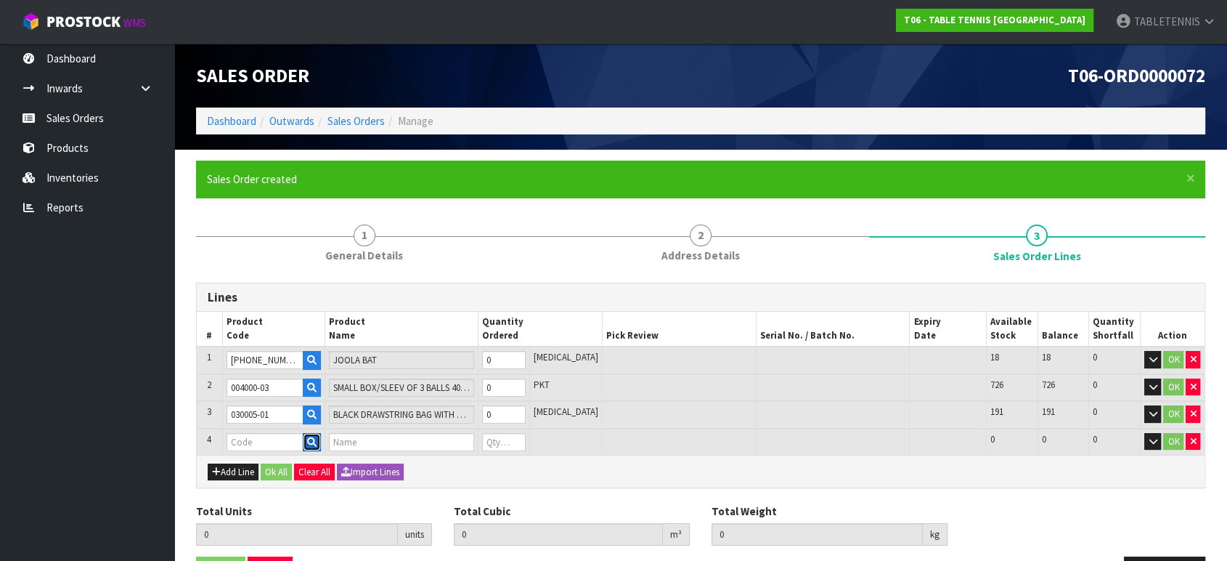
click at [310, 439] on button "button" at bounding box center [312, 442] width 18 height 19
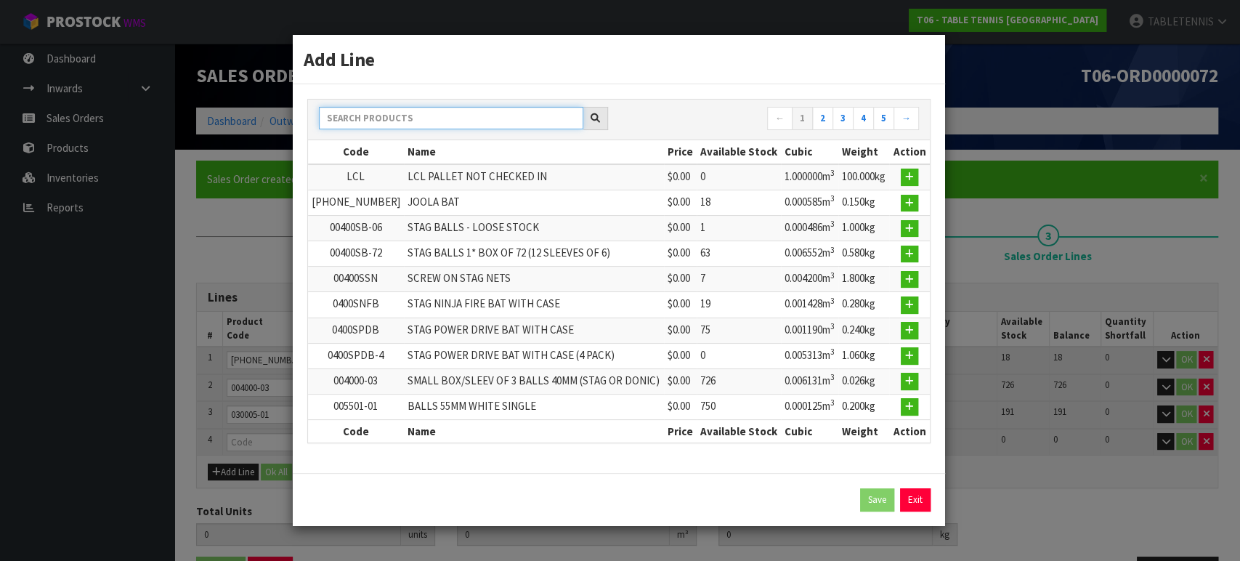
click at [426, 120] on input "text" at bounding box center [451, 118] width 264 height 23
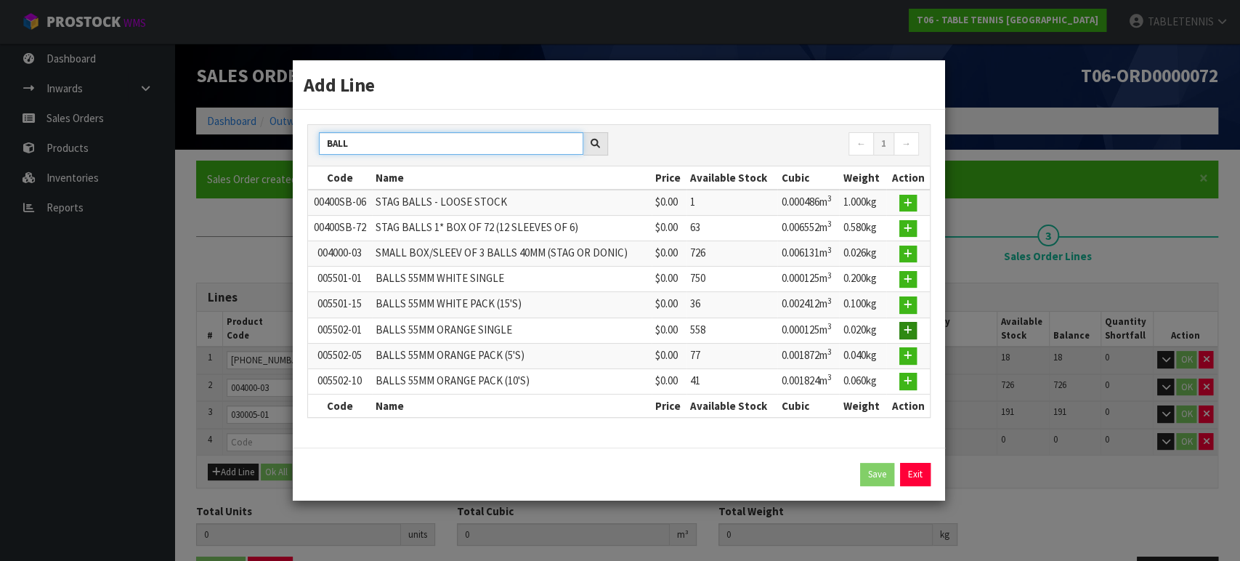
type input "BALL"
click at [906, 325] on icon "button" at bounding box center [907, 329] width 9 height 9
type input "0.000000"
type input "0.000"
type input "005502-01"
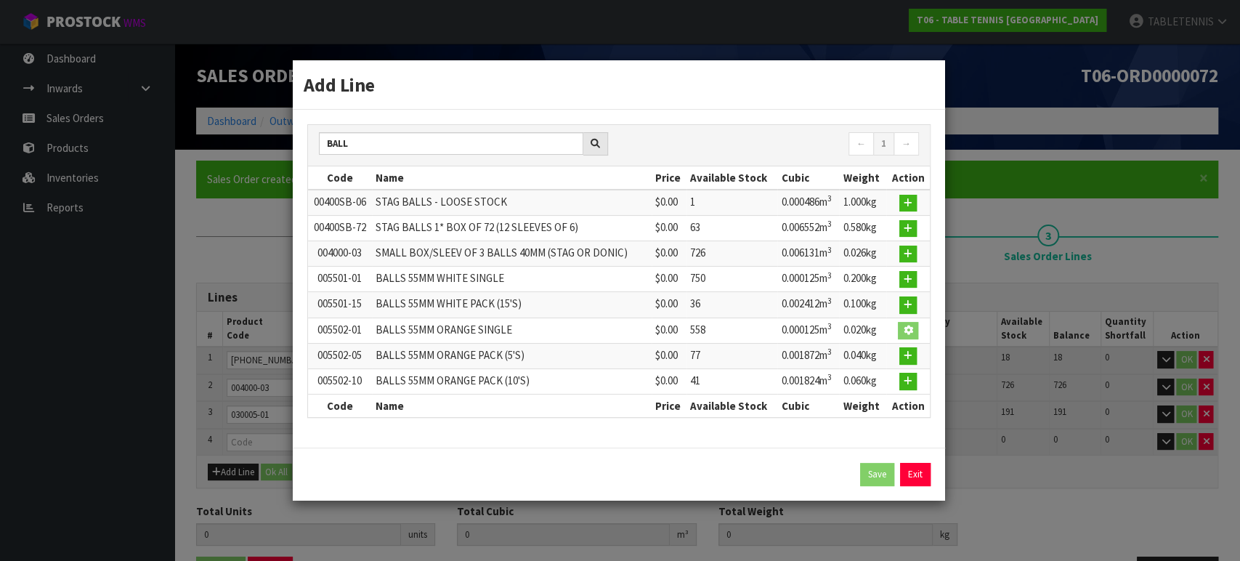
type input "BALLS 55MM ORANGE SINGLE"
type input "0"
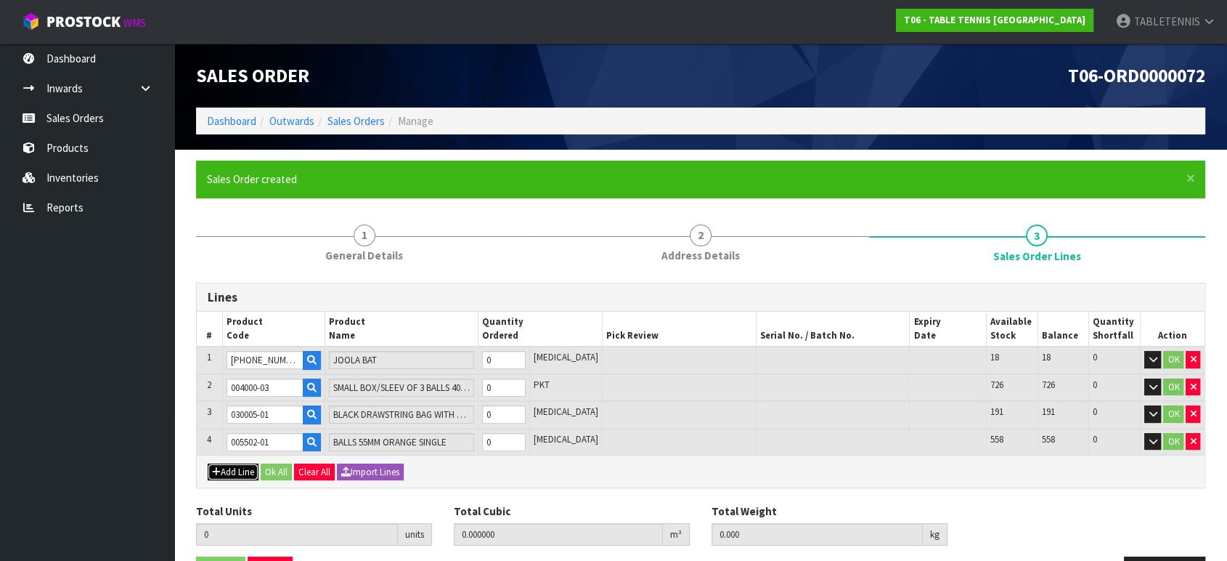
click at [239, 471] on button "Add Line" at bounding box center [233, 471] width 51 height 17
type input "0"
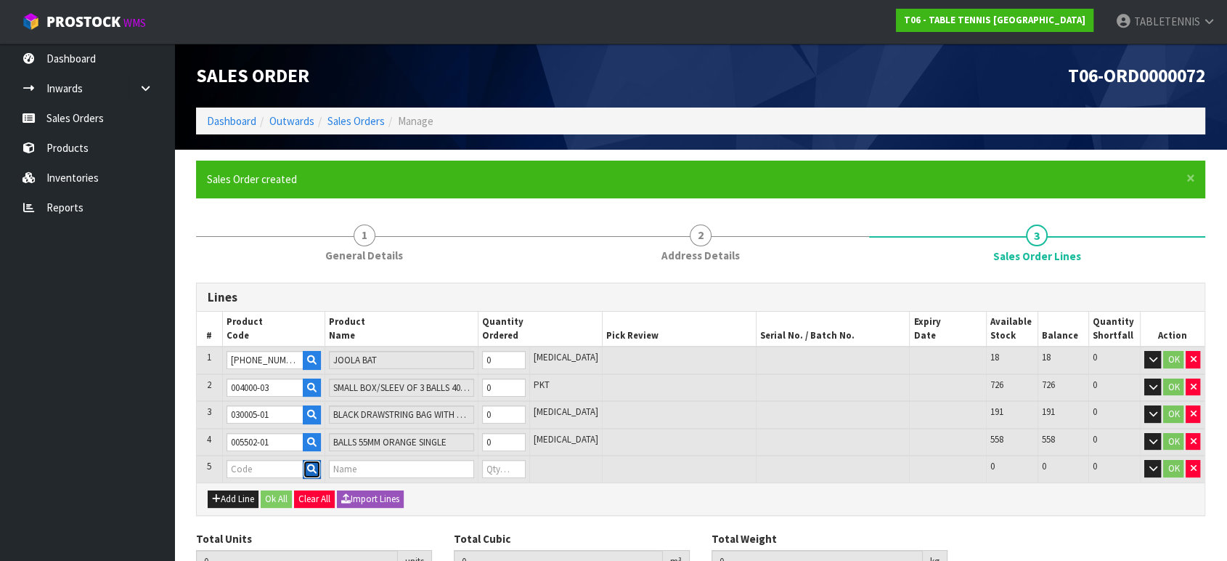
click at [317, 464] on icon "button" at bounding box center [311, 468] width 9 height 9
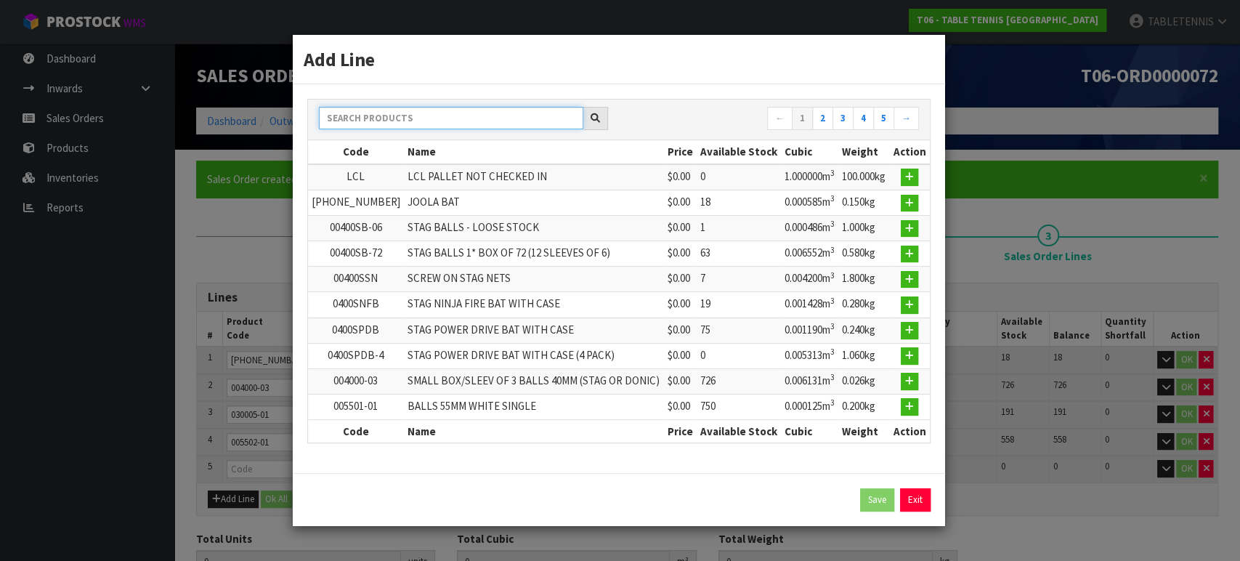
click at [458, 118] on input "text" at bounding box center [451, 118] width 264 height 23
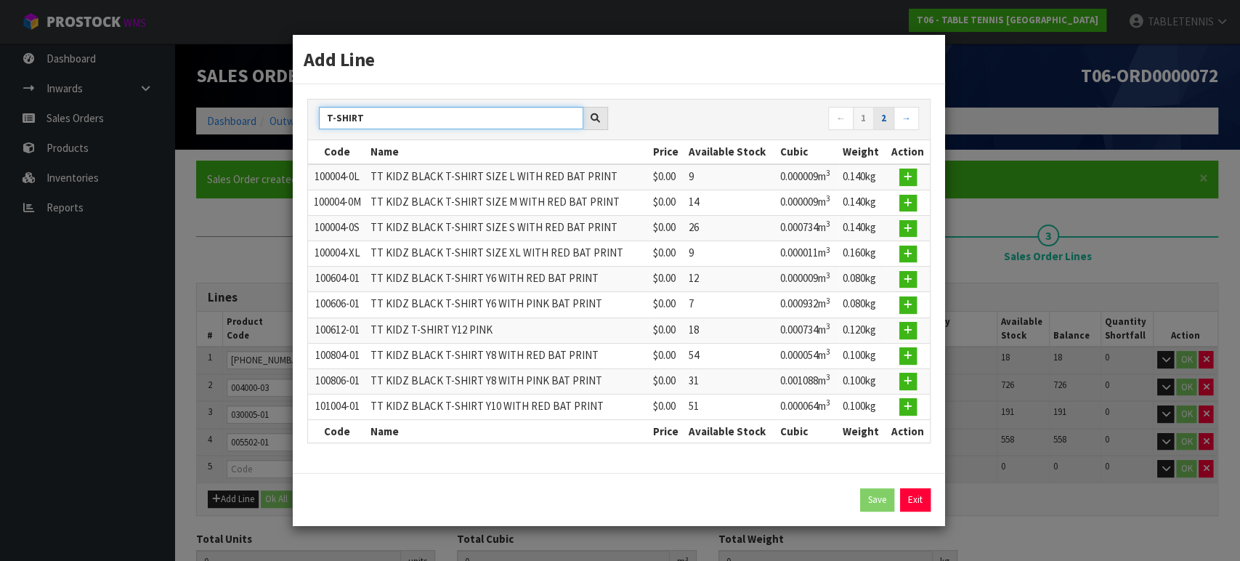
type input "T-SHIRT"
click at [888, 117] on link "2" at bounding box center [883, 118] width 21 height 23
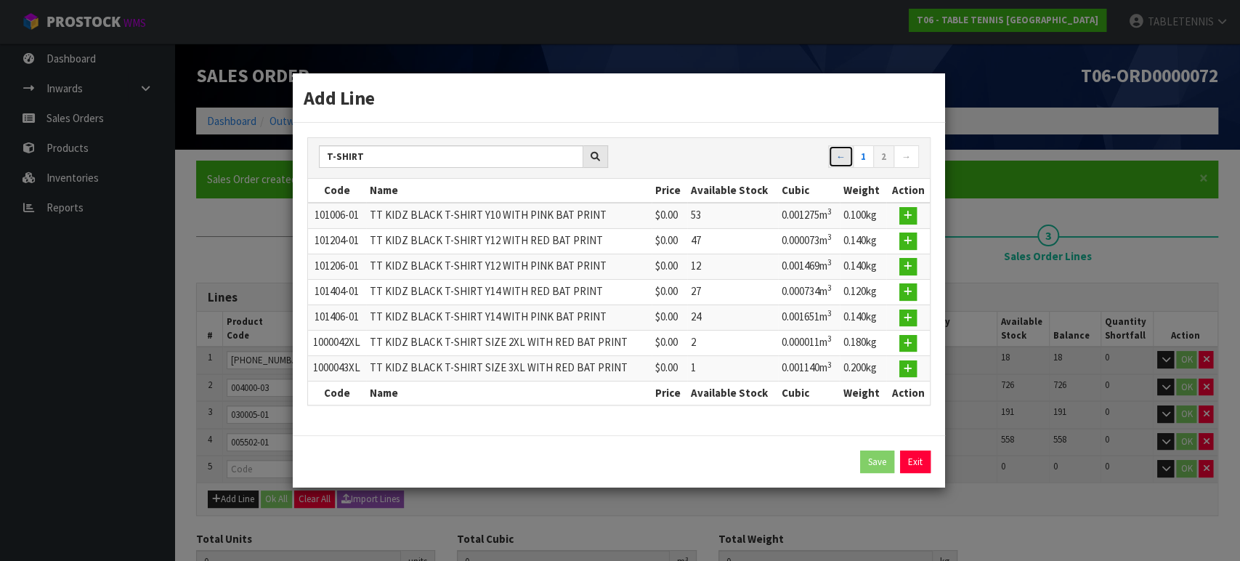
click at [839, 156] on link "←" at bounding box center [840, 156] width 25 height 23
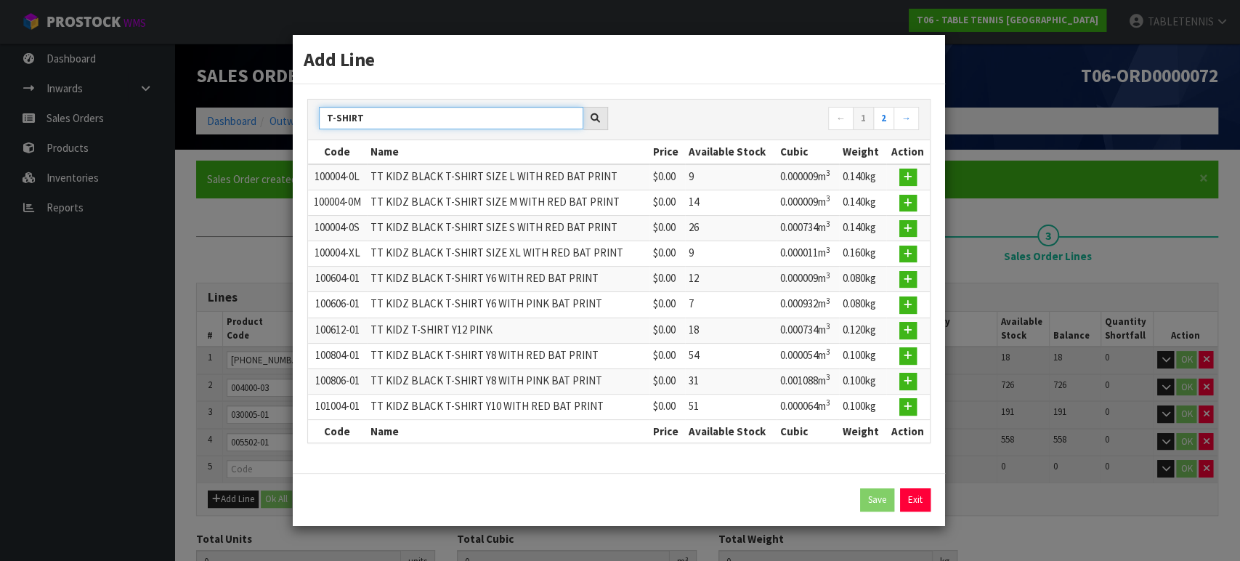
drag, startPoint x: 378, startPoint y: 120, endPoint x: 328, endPoint y: 121, distance: 50.1
click at [328, 121] on input "T-SHIRT" at bounding box center [451, 118] width 264 height 23
click at [904, 504] on link "Exit" at bounding box center [915, 499] width 31 height 23
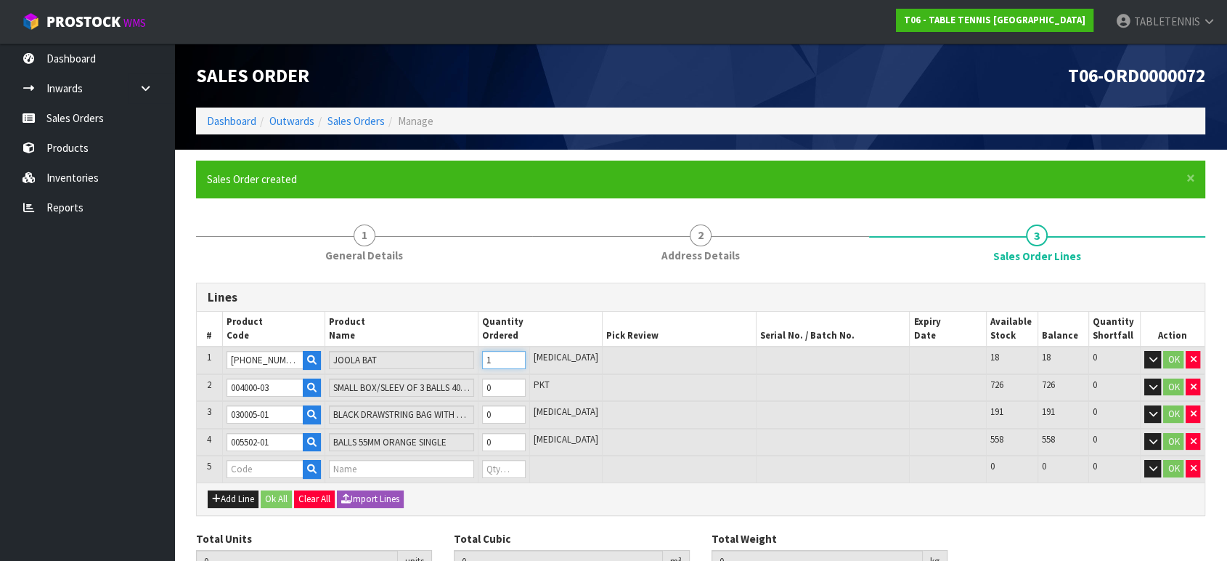
type input "1"
click at [526, 355] on input "1" at bounding box center [504, 360] width 44 height 18
type input "1"
click at [526, 384] on input "1" at bounding box center [504, 387] width 44 height 18
type input "1"
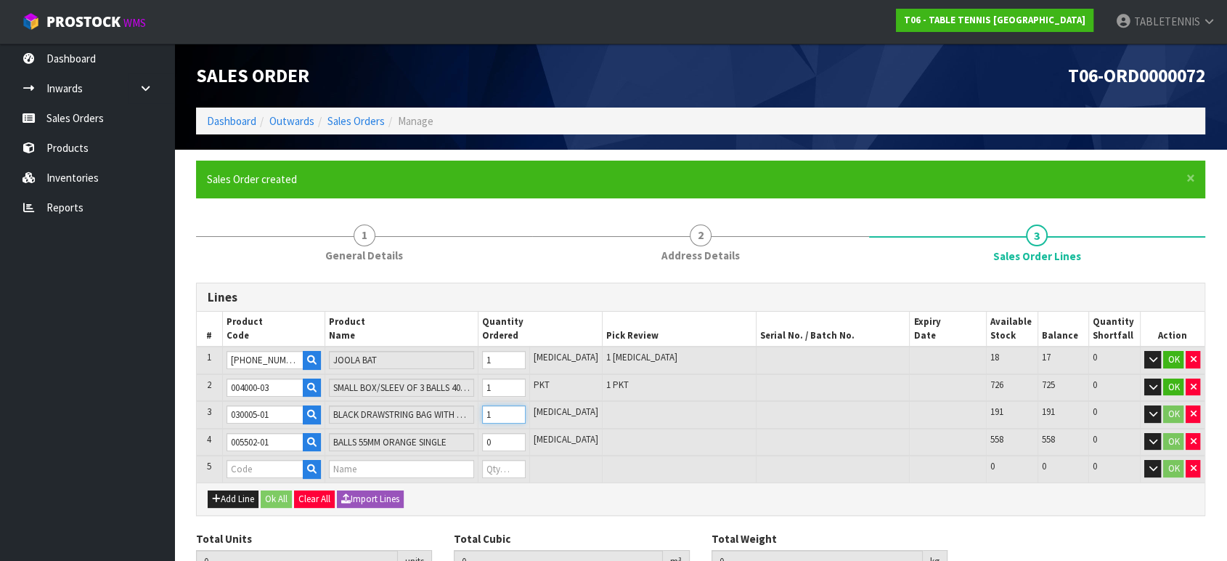
click at [526, 407] on input "1" at bounding box center [504, 414] width 44 height 18
click at [526, 433] on input "0" at bounding box center [504, 442] width 44 height 18
type input "1"
click at [526, 436] on input "1" at bounding box center [504, 442] width 44 height 18
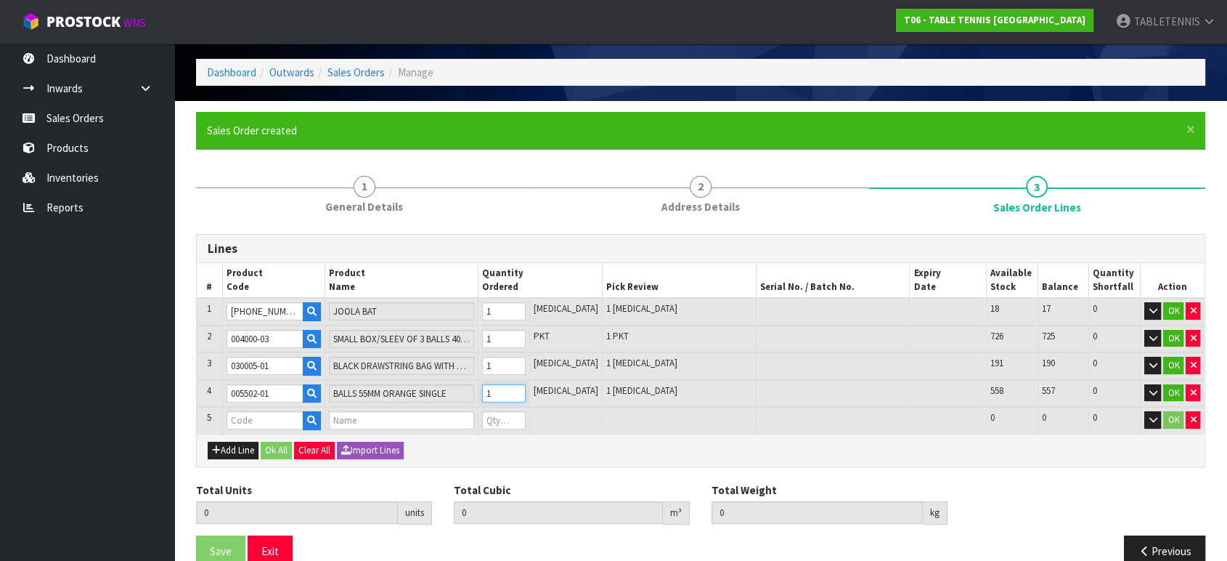
scroll to position [73, 0]
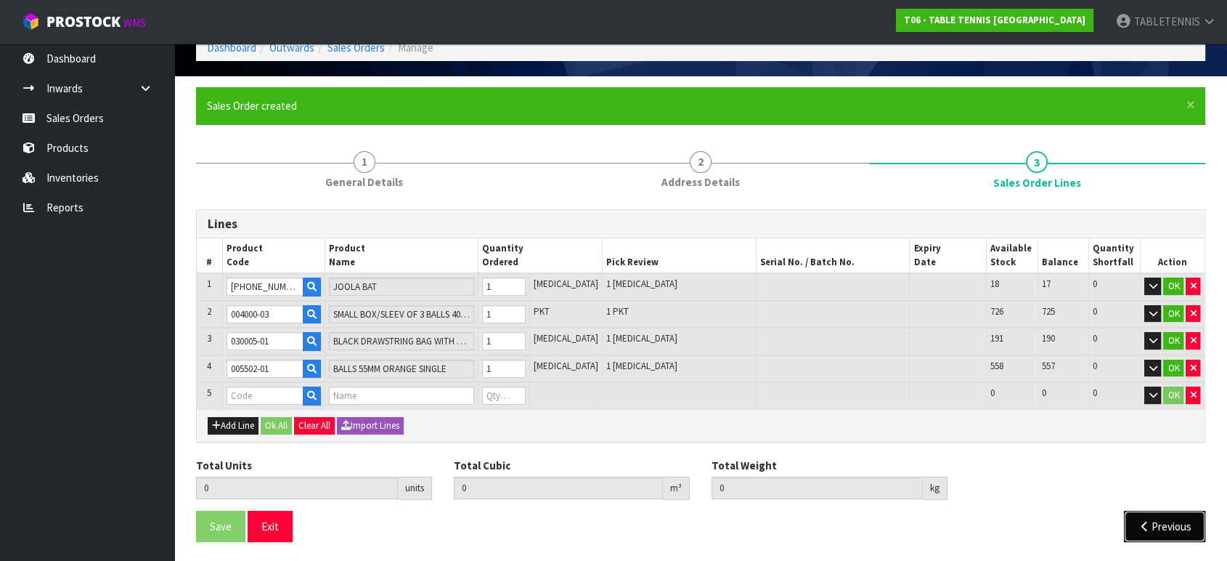
click at [1163, 519] on button "Previous" at bounding box center [1164, 526] width 81 height 31
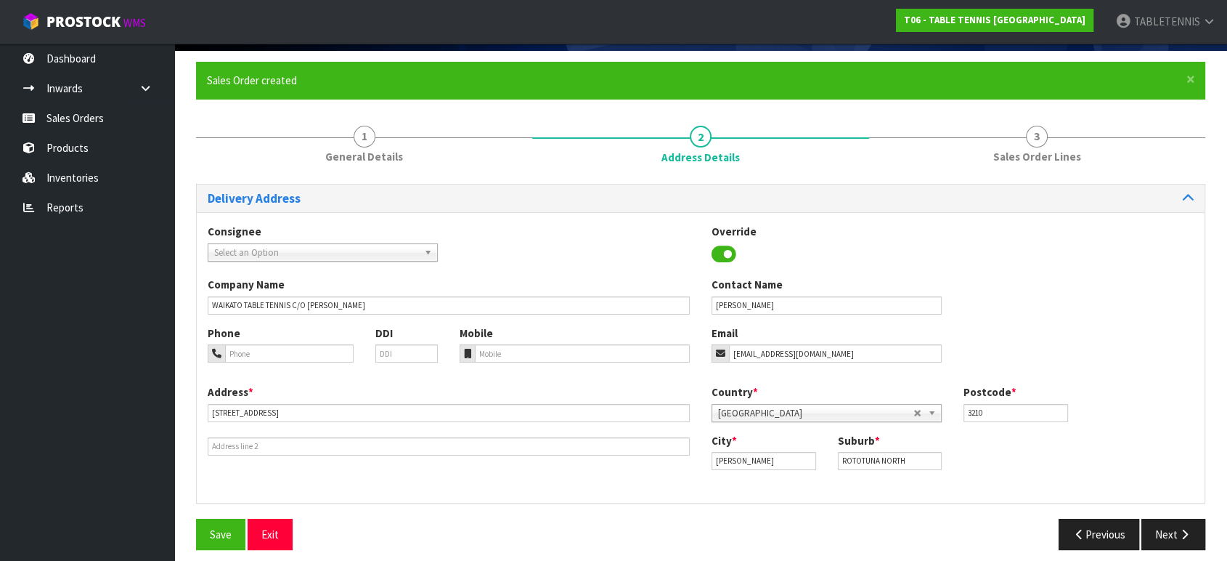
scroll to position [109, 0]
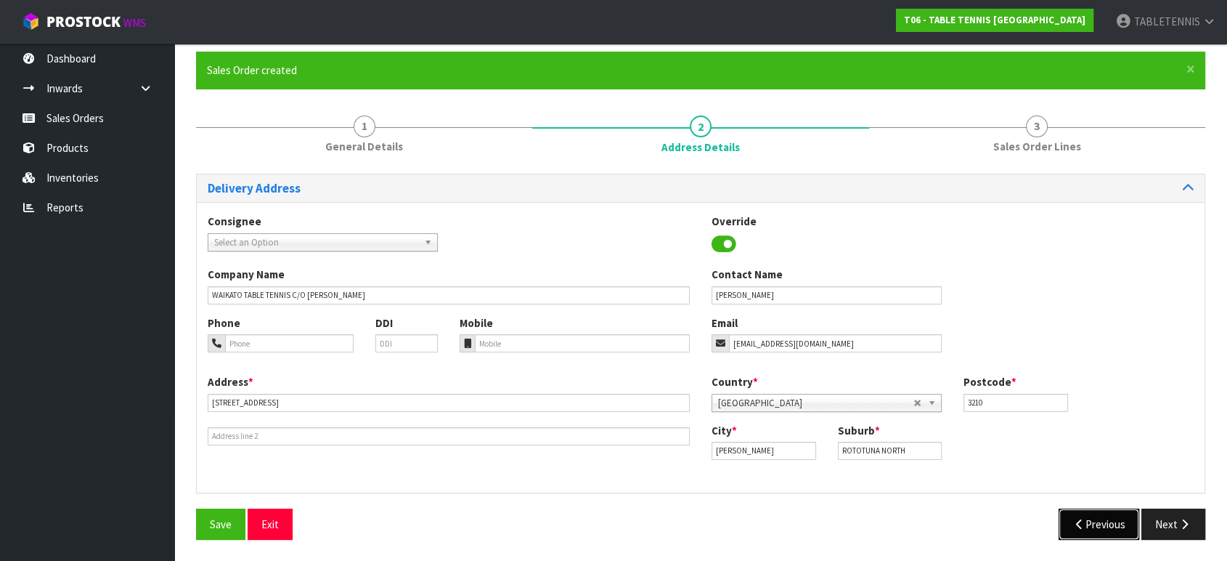
click at [1105, 515] on button "Previous" at bounding box center [1099, 523] width 81 height 31
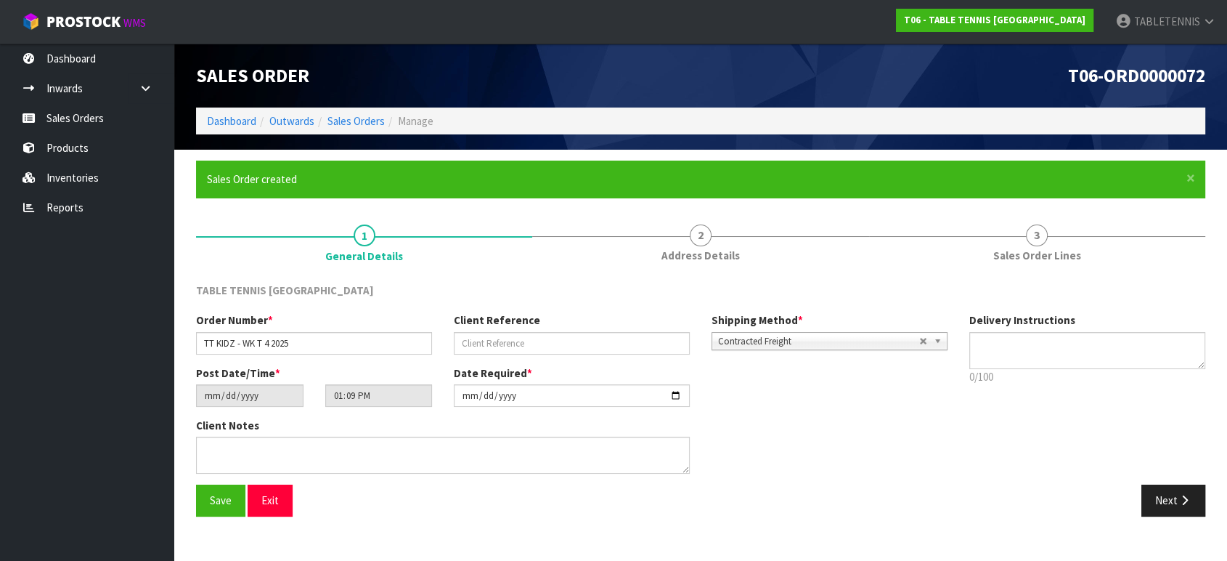
scroll to position [0, 0]
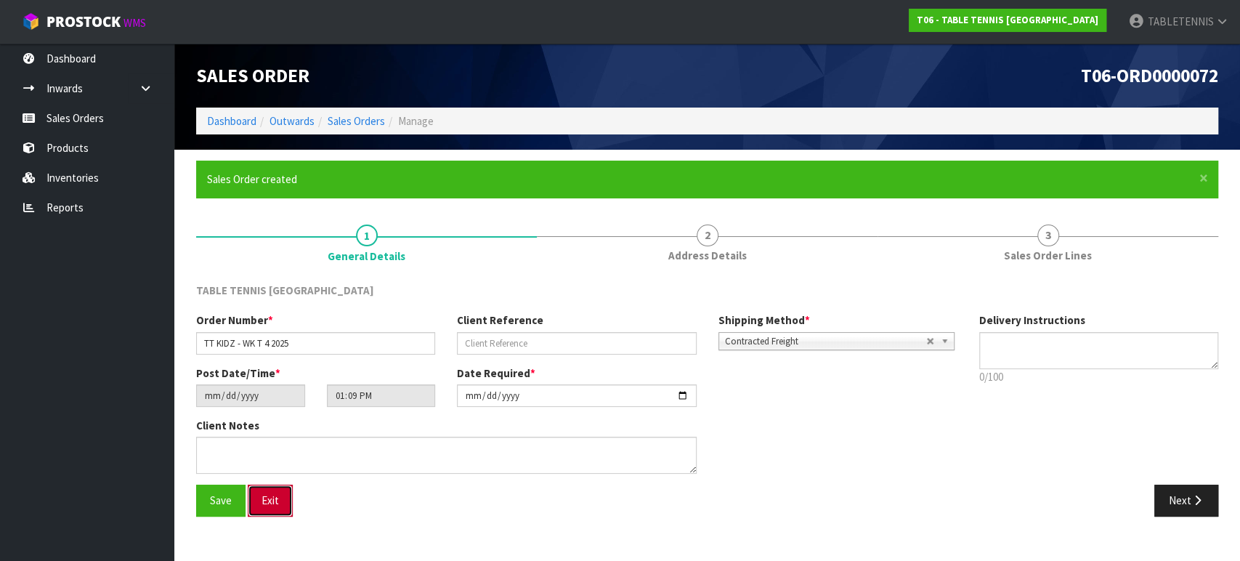
click at [262, 503] on button "Exit" at bounding box center [270, 499] width 45 height 31
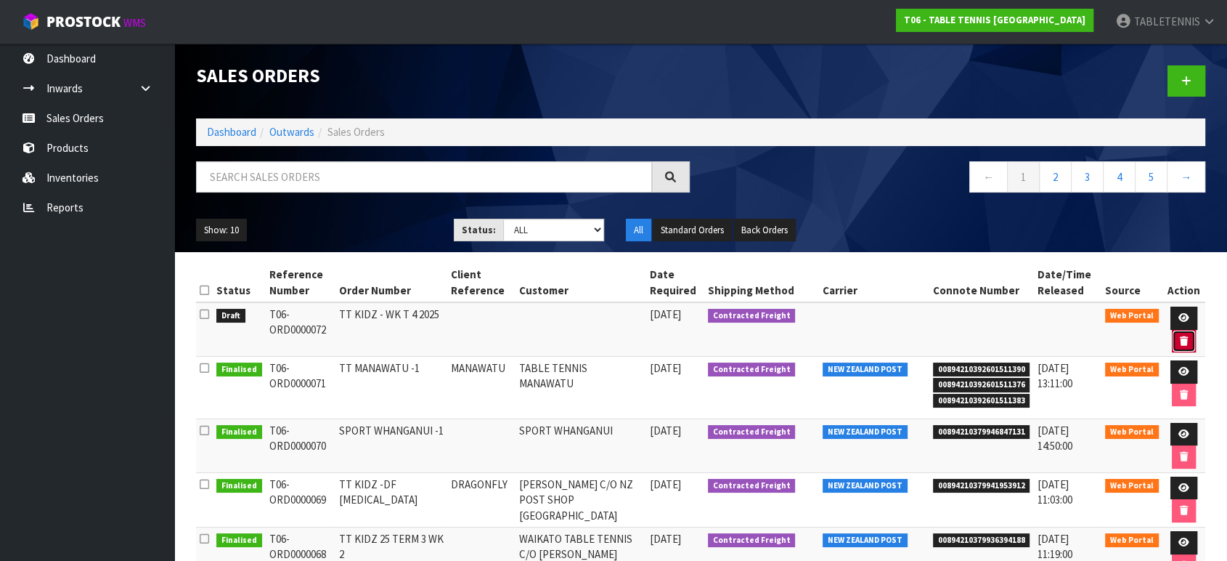
click at [1181, 343] on icon "button" at bounding box center [1184, 340] width 8 height 9
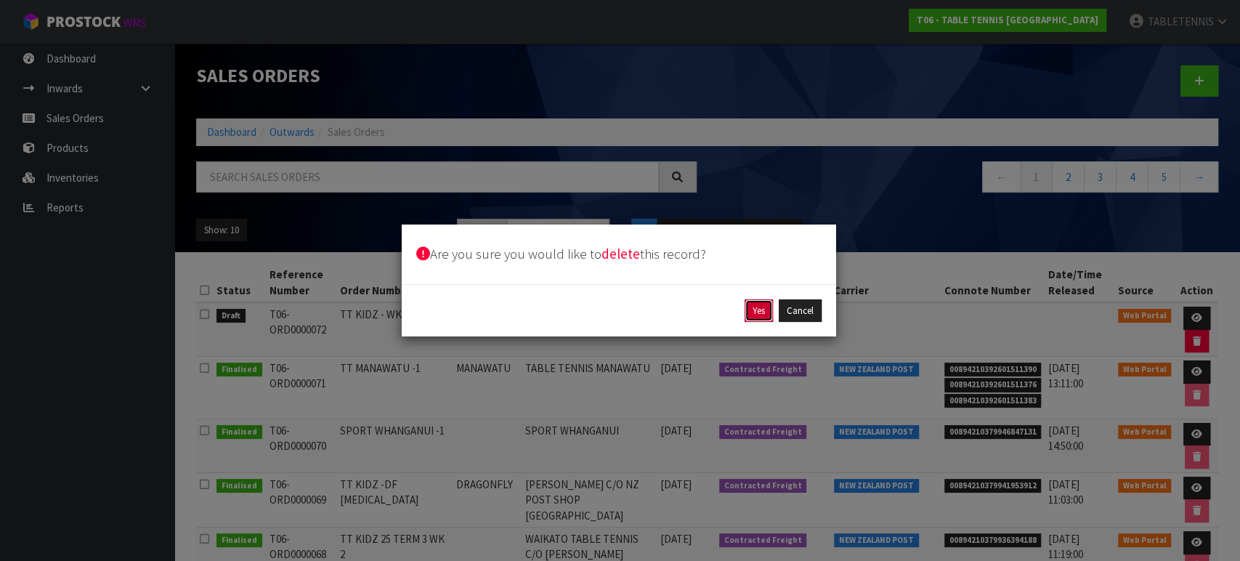
click at [755, 306] on button "Yes" at bounding box center [758, 310] width 28 height 23
